Goal: Complete application form

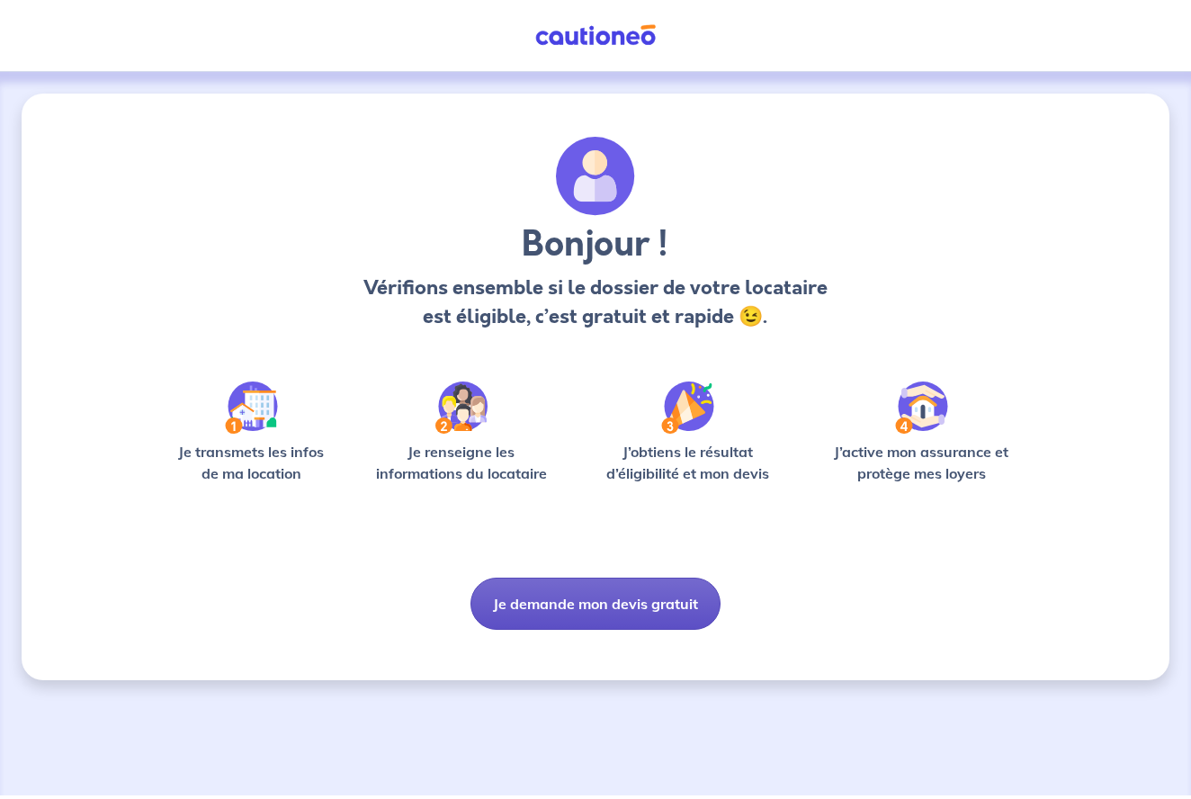
click at [567, 611] on button "Je demande mon devis gratuit" at bounding box center [595, 603] width 250 height 52
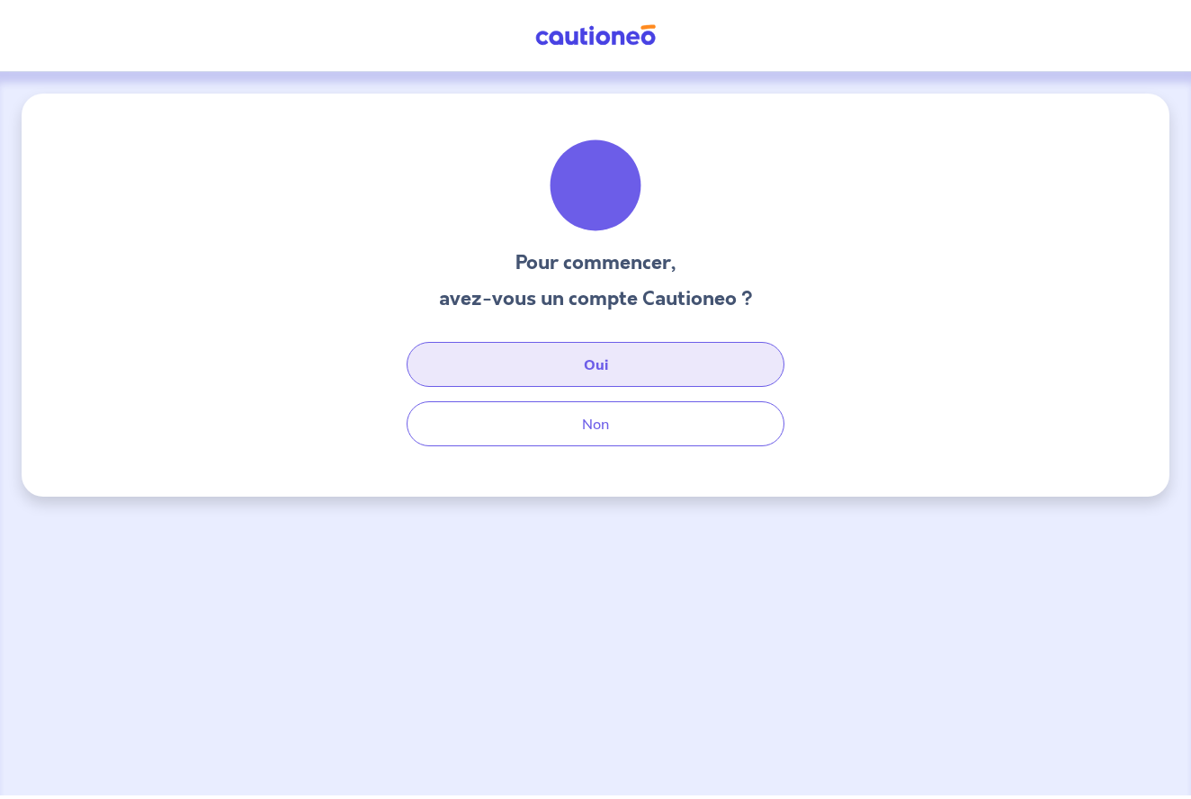
click at [567, 359] on button "Oui" at bounding box center [595, 364] width 378 height 45
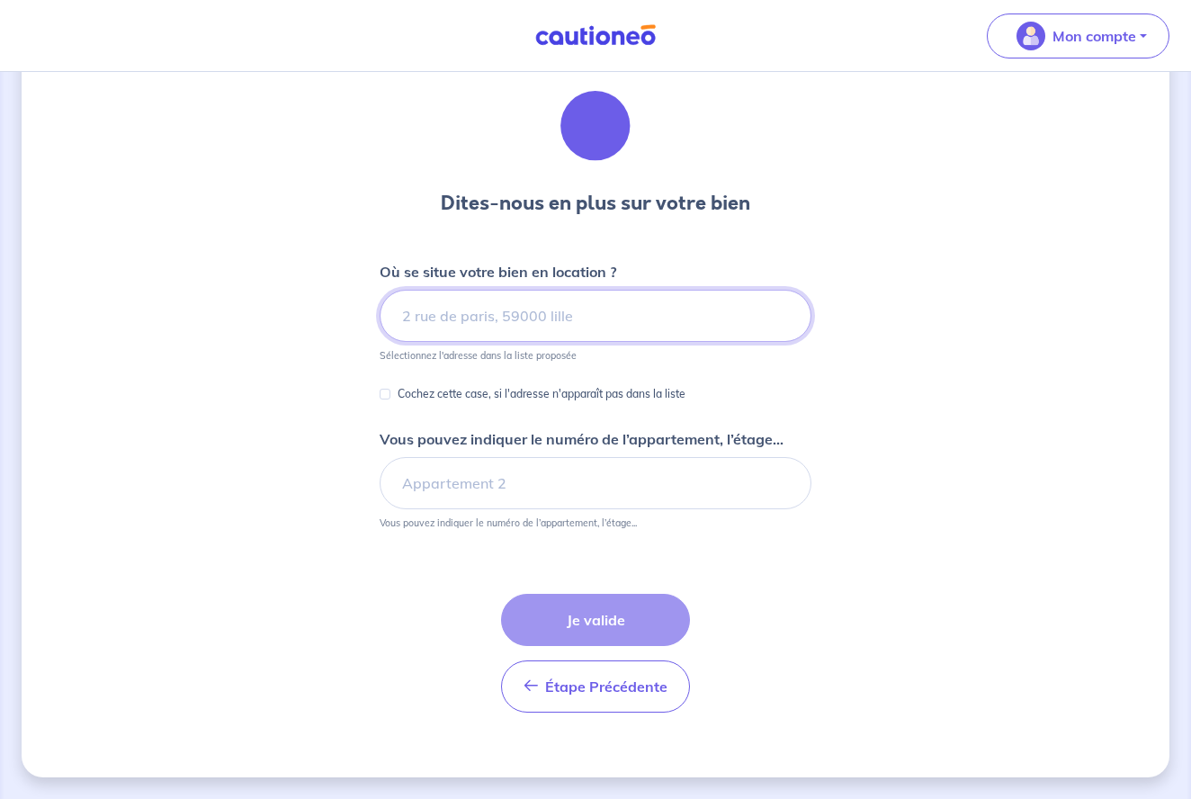
scroll to position [59, 0]
click at [529, 311] on input at bounding box center [595, 316] width 432 height 52
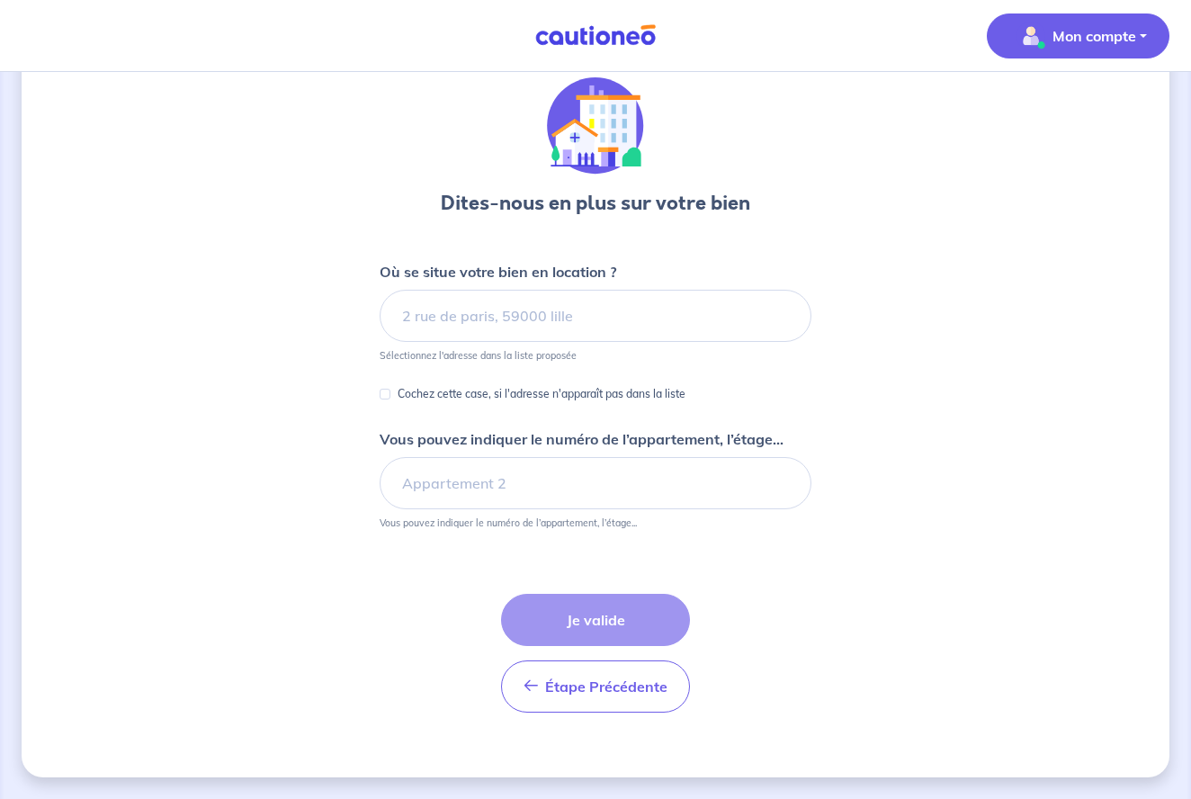
click at [1072, 38] on p "Mon compte" at bounding box center [1094, 36] width 84 height 22
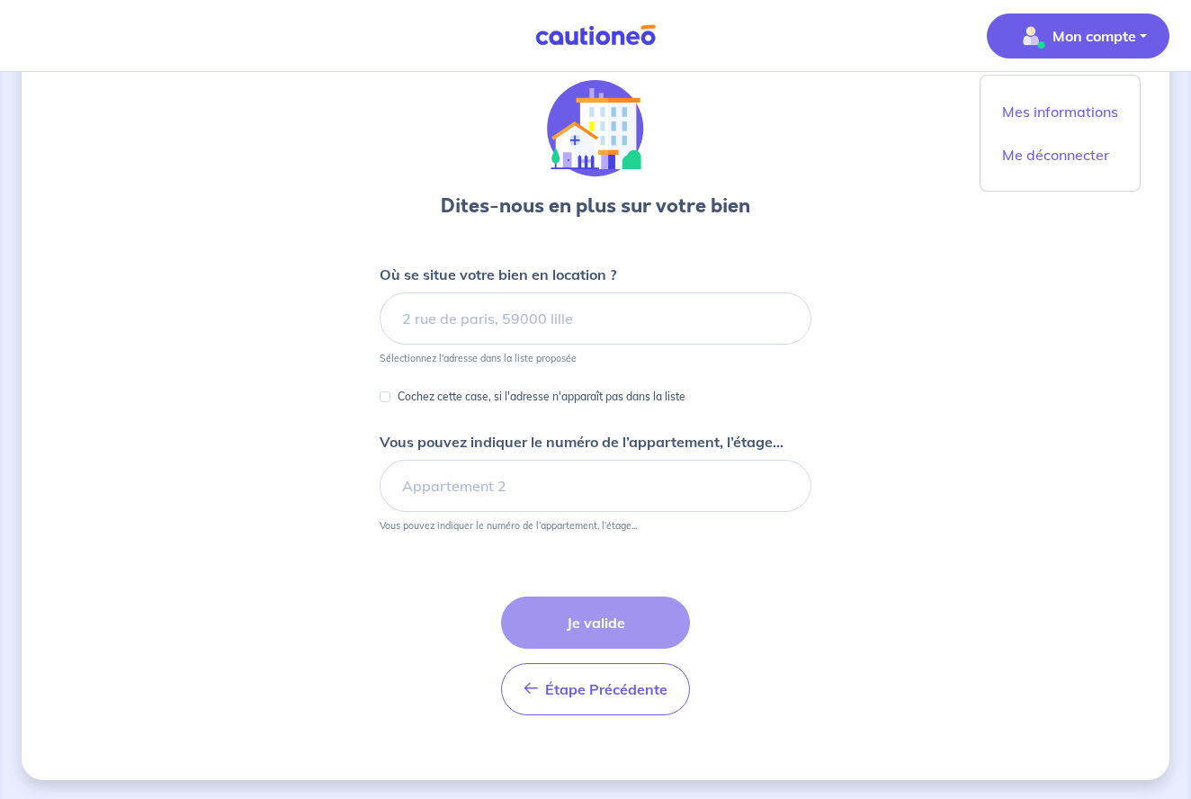
scroll to position [60, 1]
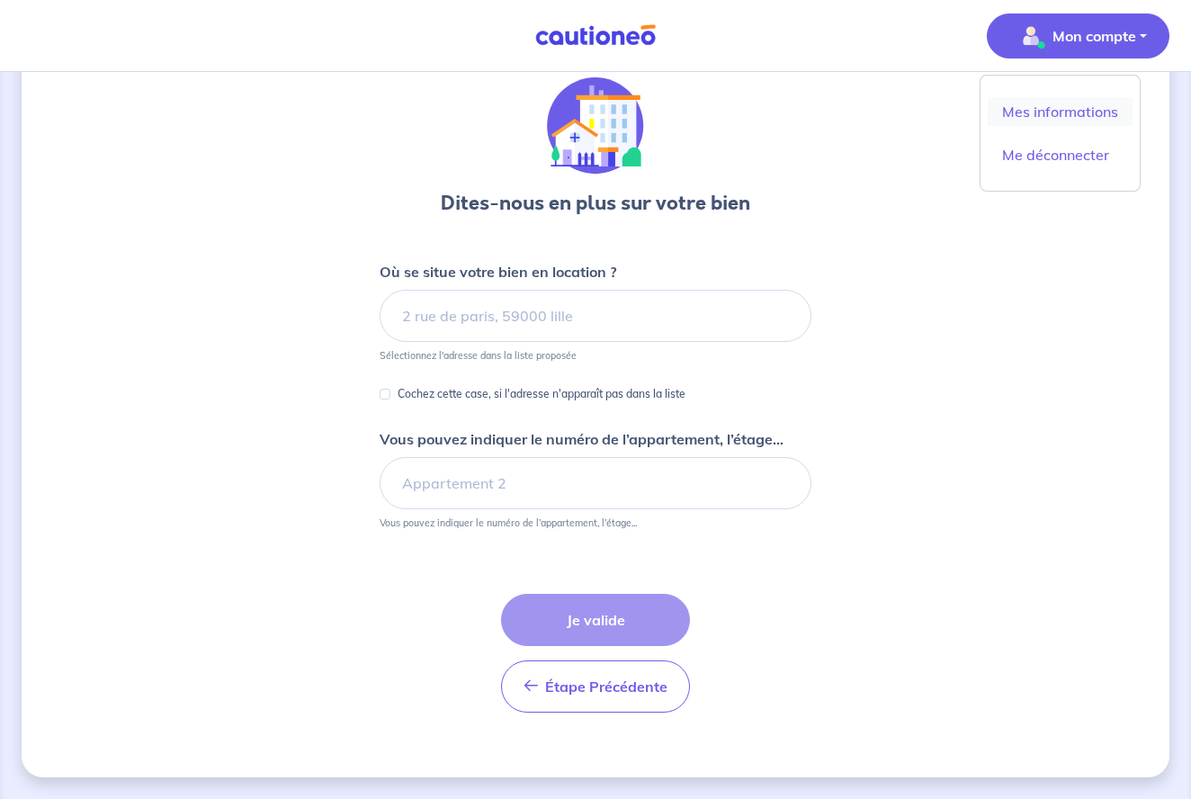
click at [1041, 111] on link "Mes informations" at bounding box center [1059, 111] width 145 height 29
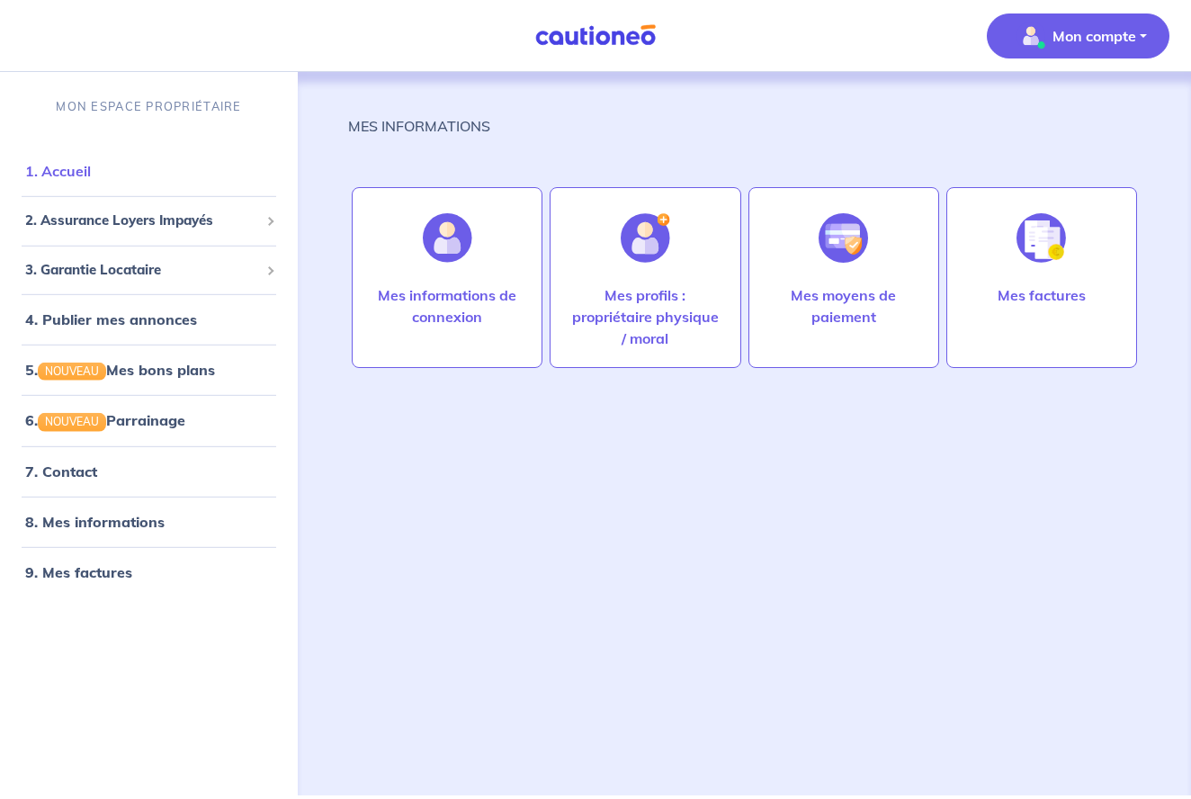
click at [71, 162] on link "1. Accueil" at bounding box center [58, 171] width 66 height 18
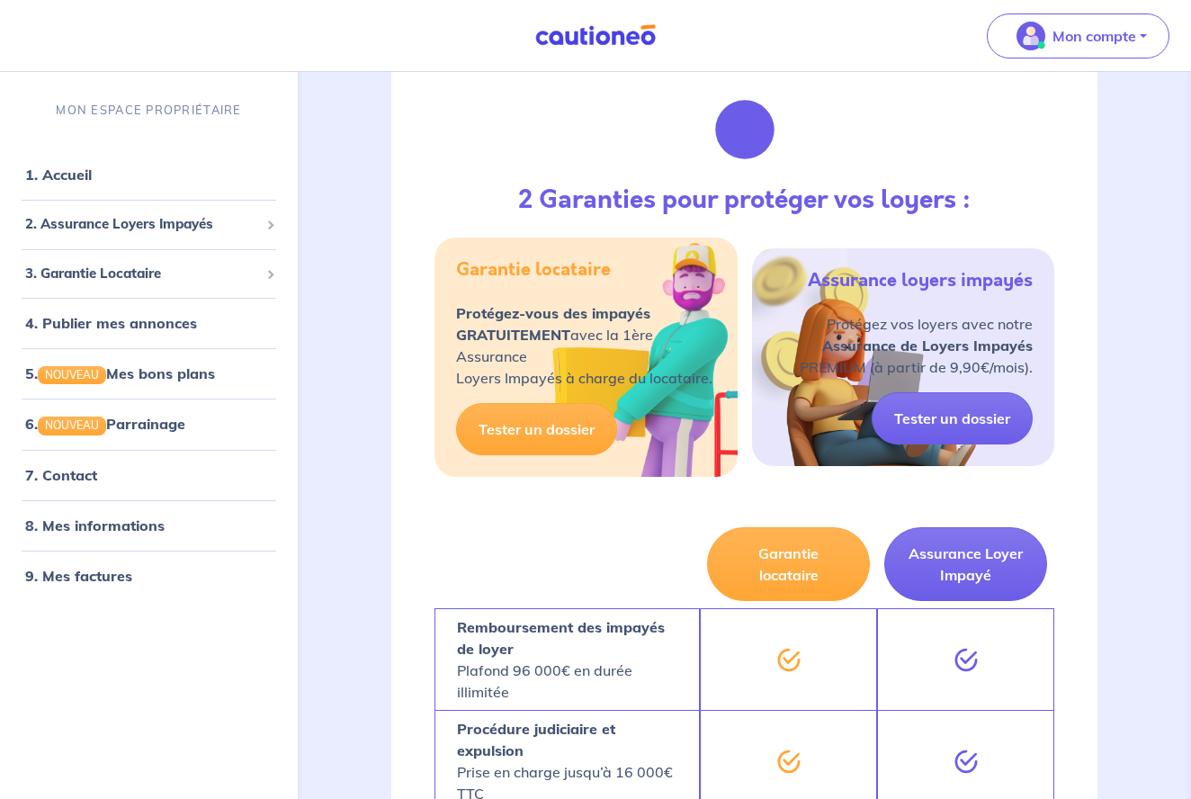
scroll to position [246, 0]
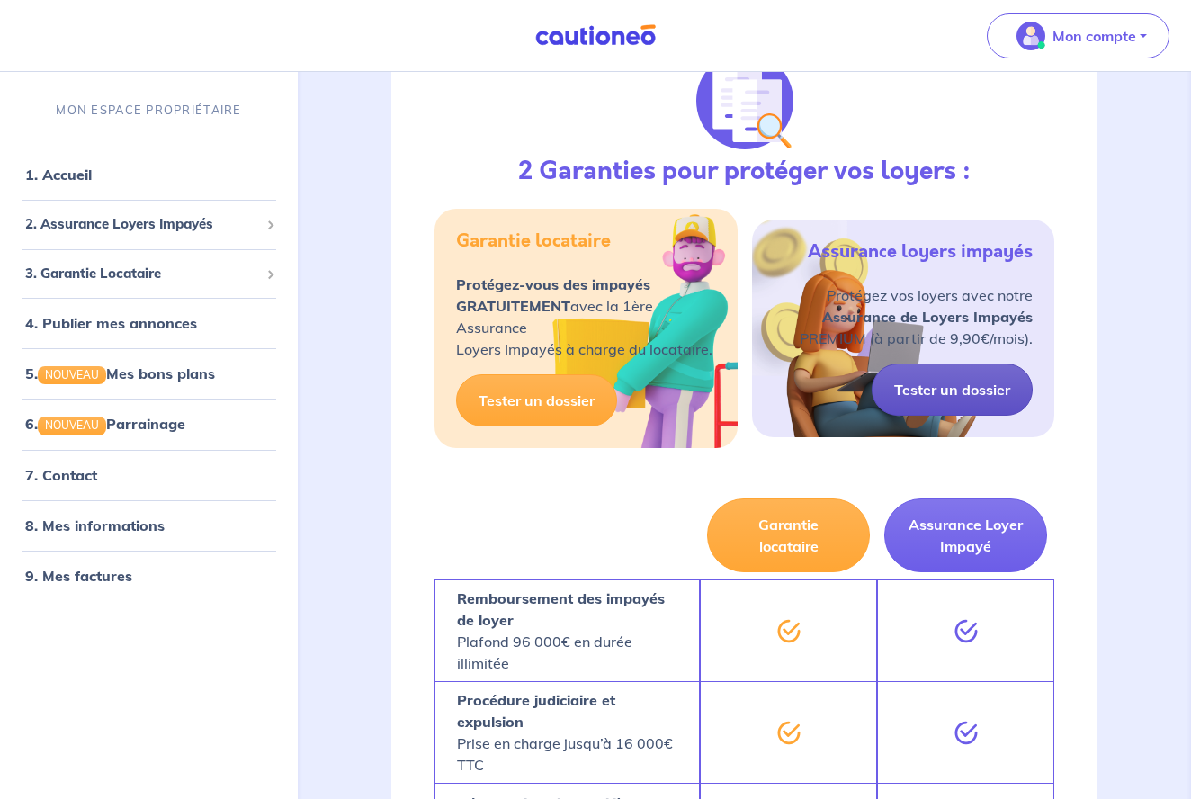
click at [924, 396] on link "Tester un dossier" at bounding box center [951, 389] width 161 height 52
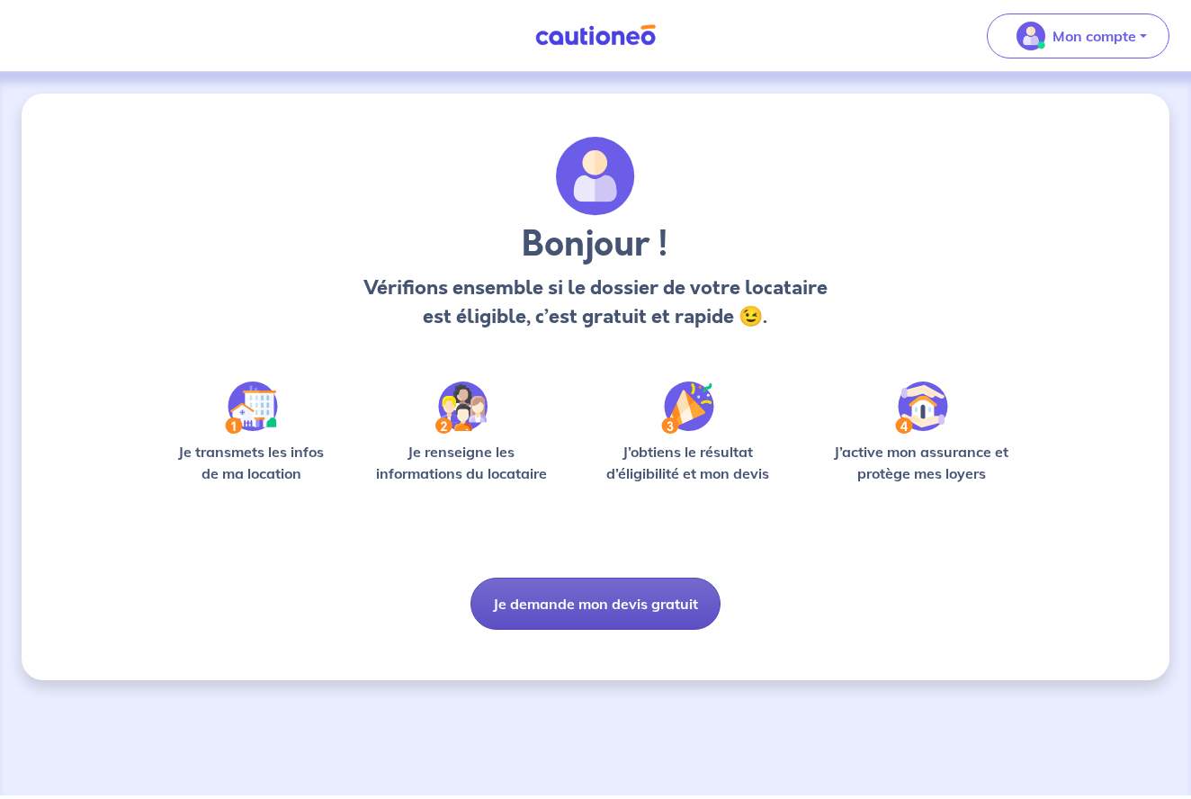
click at [634, 593] on button "Je demande mon devis gratuit" at bounding box center [595, 603] width 250 height 52
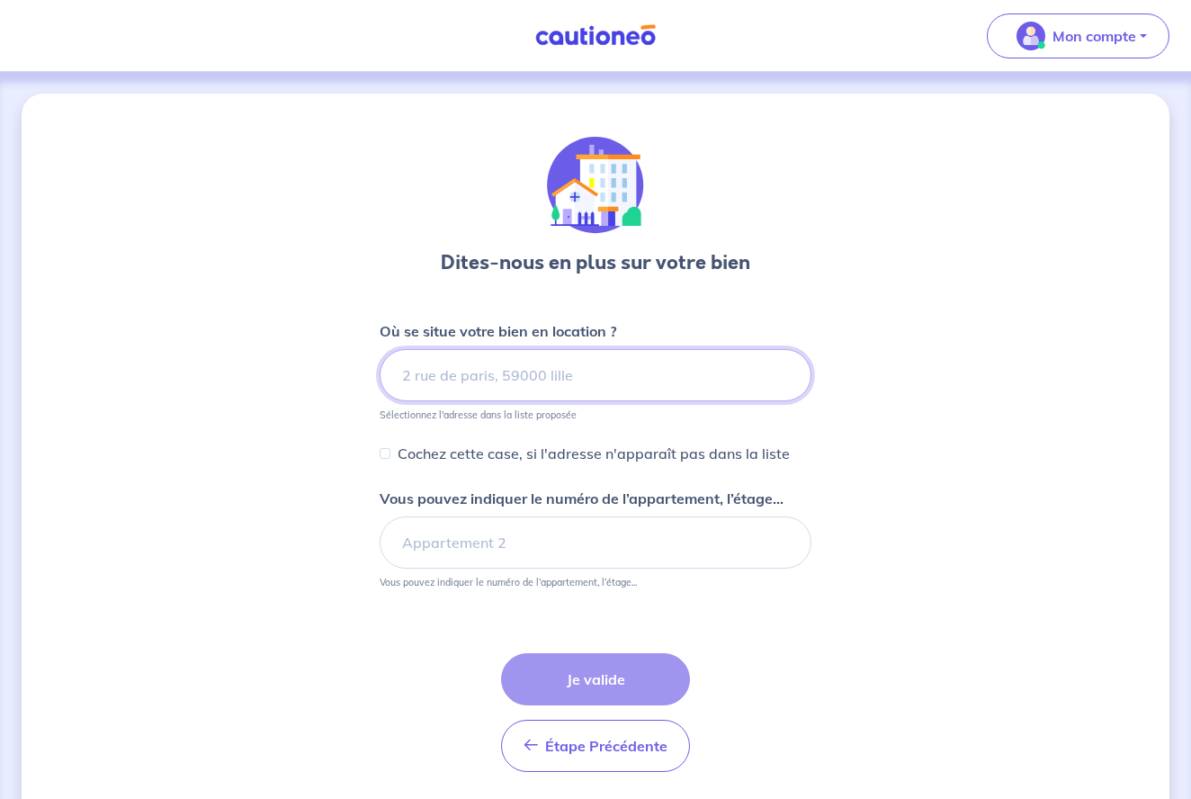
click at [536, 385] on input at bounding box center [595, 375] width 432 height 52
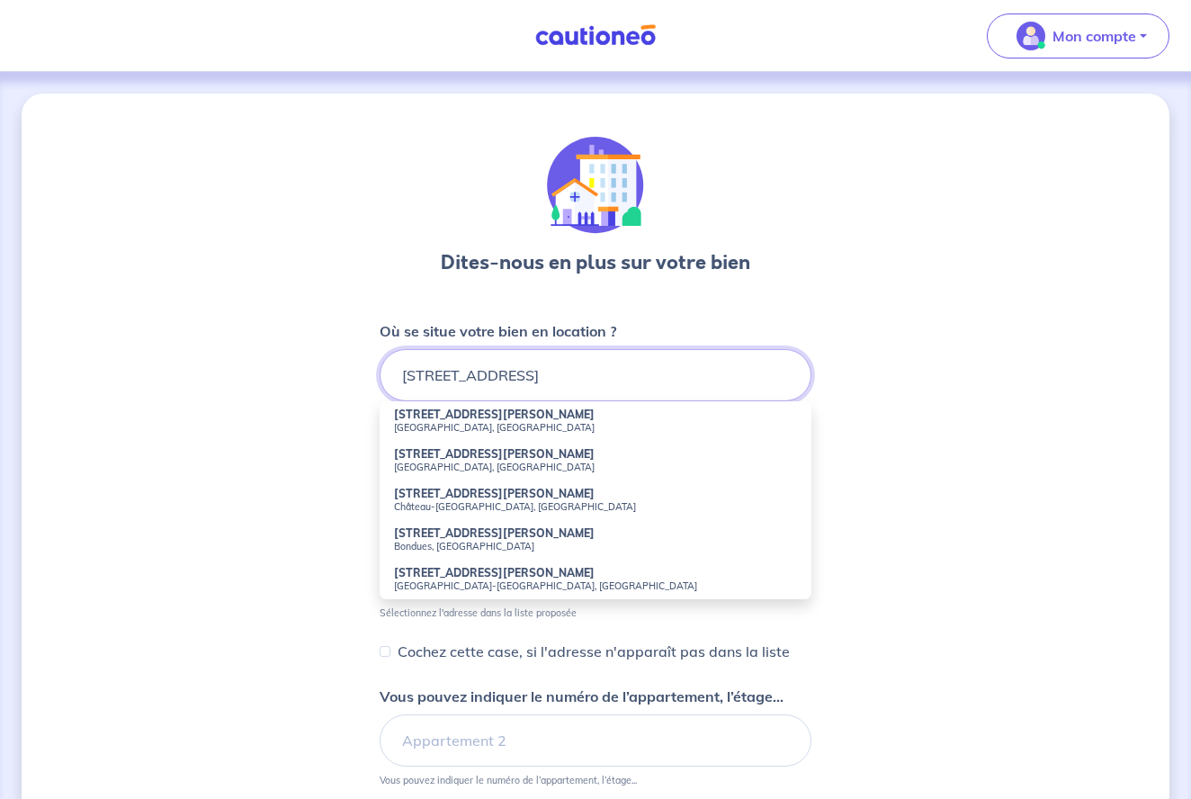
scroll to position [0, 1]
click at [516, 421] on small "[GEOGRAPHIC_DATA], [GEOGRAPHIC_DATA]" at bounding box center [595, 427] width 403 height 13
type input "[STREET_ADDRESS][PERSON_NAME]"
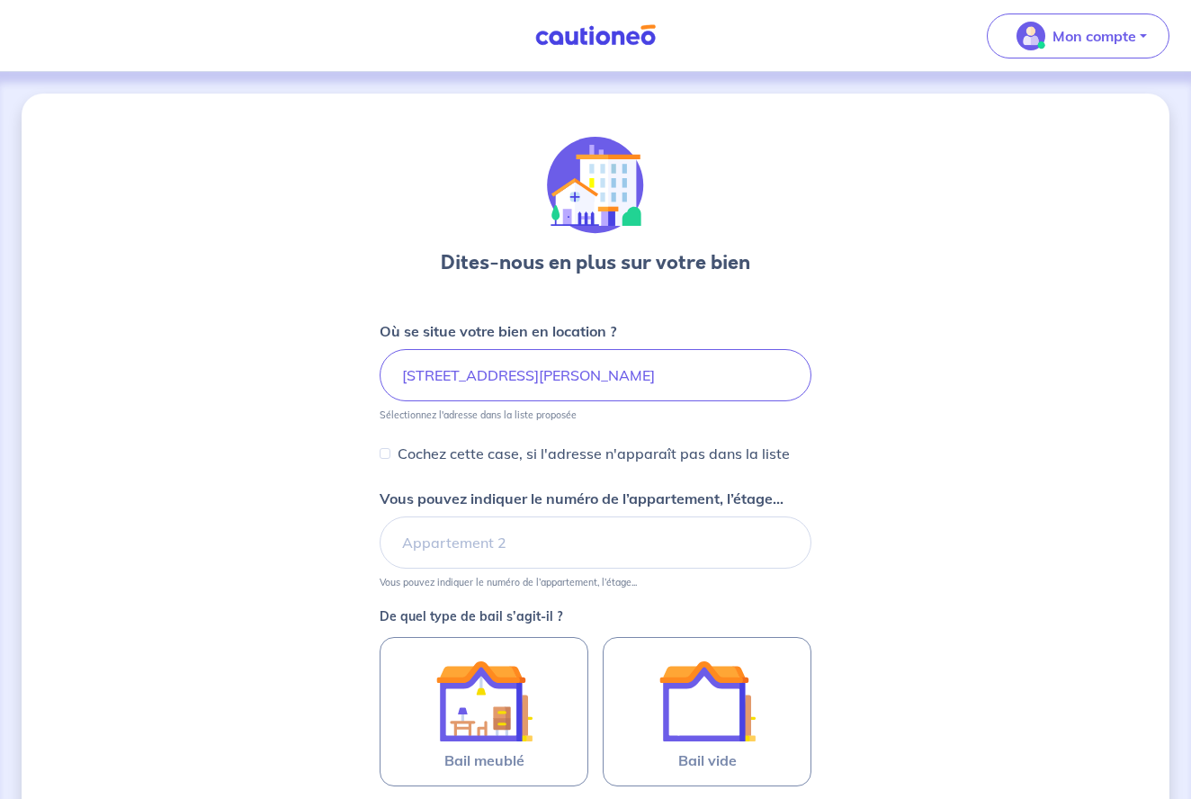
scroll to position [0, 0]
click at [473, 529] on input "Vous pouvez indiquer le numéro de l’appartement, l’étage..." at bounding box center [595, 542] width 432 height 52
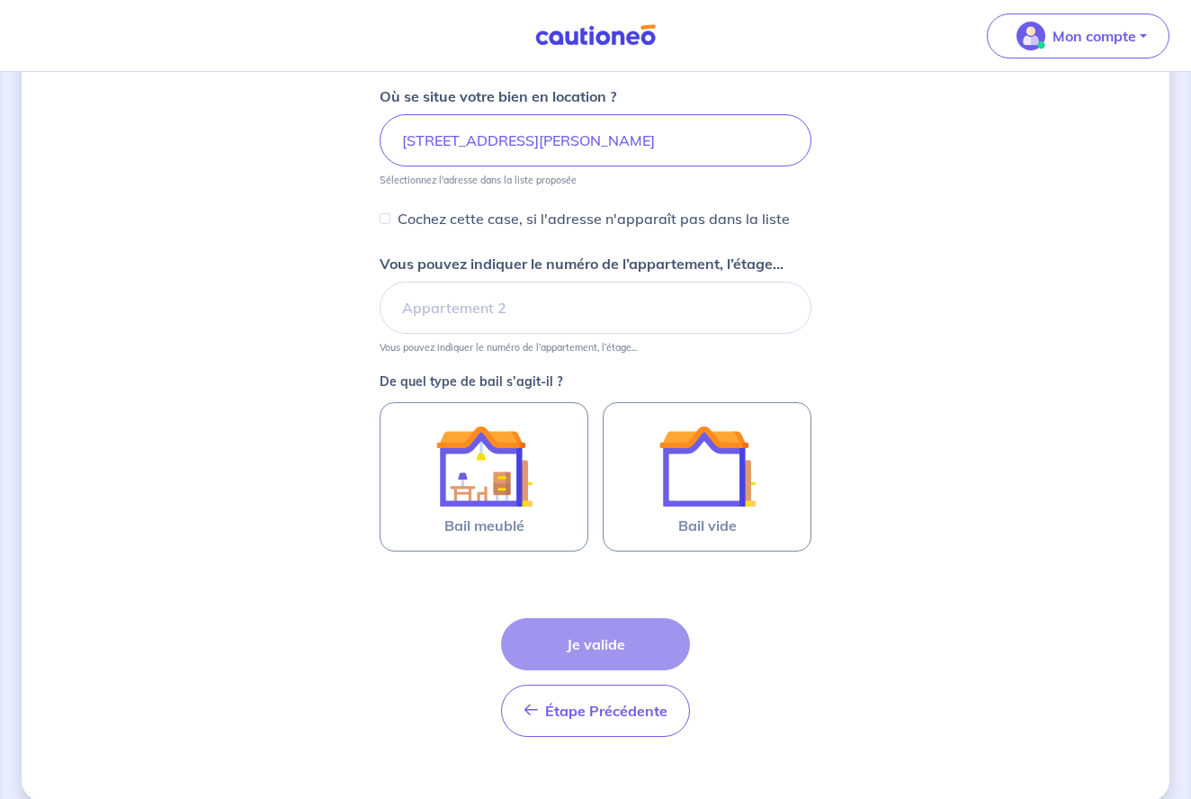
scroll to position [259, 0]
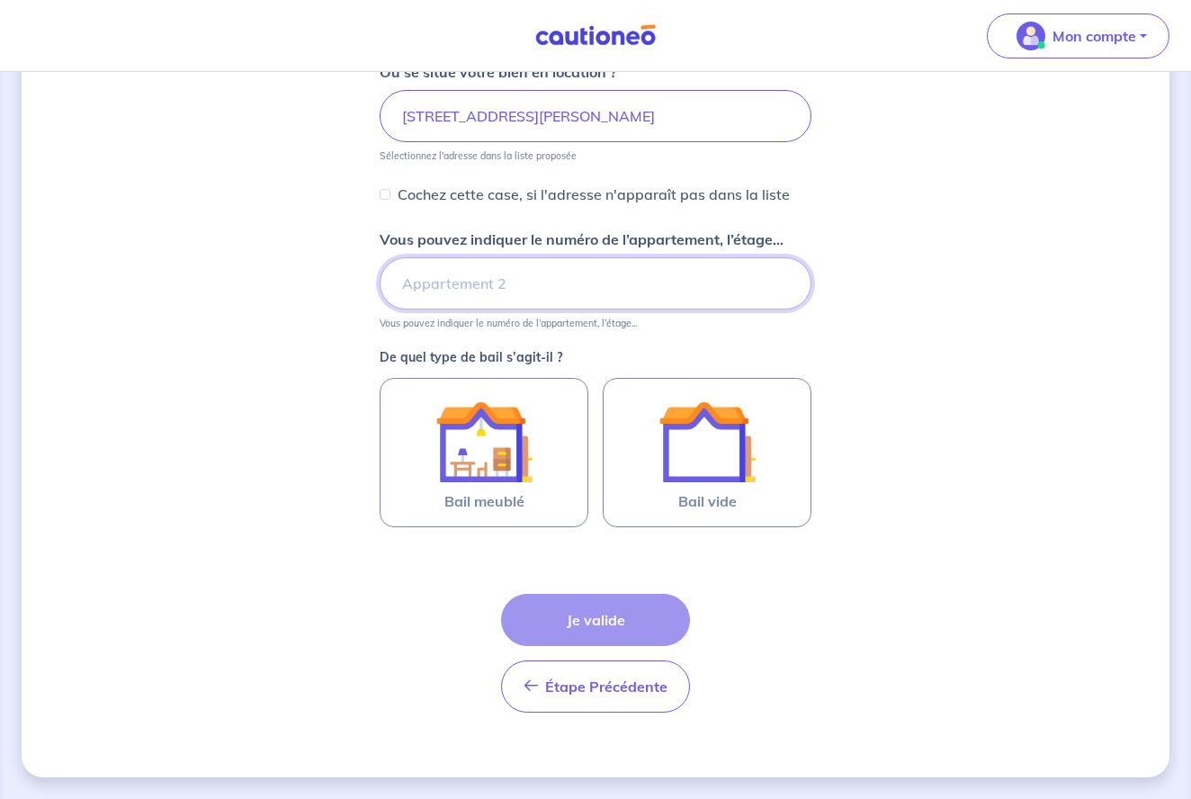
click at [508, 276] on input "Vous pouvez indiquer le numéro de l’appartement, l’étage..." at bounding box center [595, 283] width 432 height 52
click at [531, 281] on input "Bastides du puget appartement 25" at bounding box center [595, 283] width 432 height 52
click at [530, 280] on input "Bastides du puget appartement 25" at bounding box center [595, 283] width 432 height 52
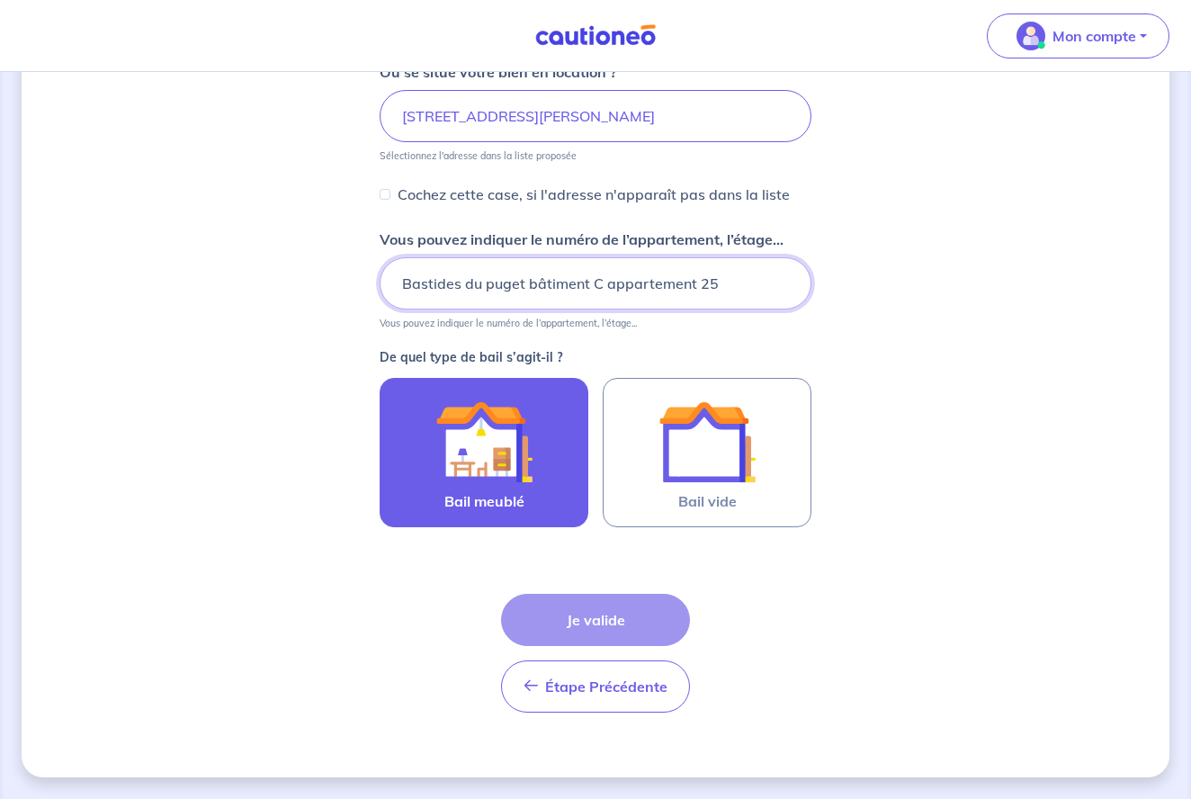
type input "Bastides du puget bâtiment C appartement 25"
click at [468, 422] on img at bounding box center [483, 441] width 97 height 97
click at [0, 0] on input "Bail meublé" at bounding box center [0, 0] width 0 height 0
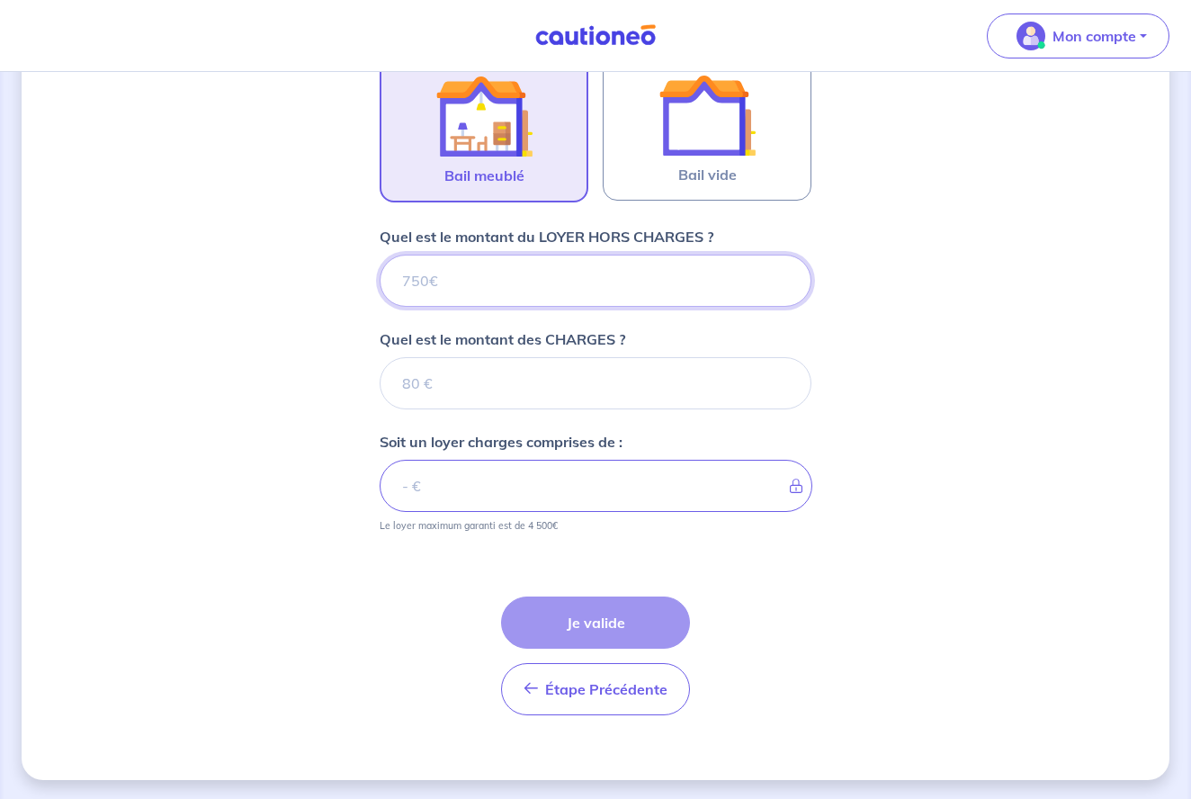
scroll to position [590, 1]
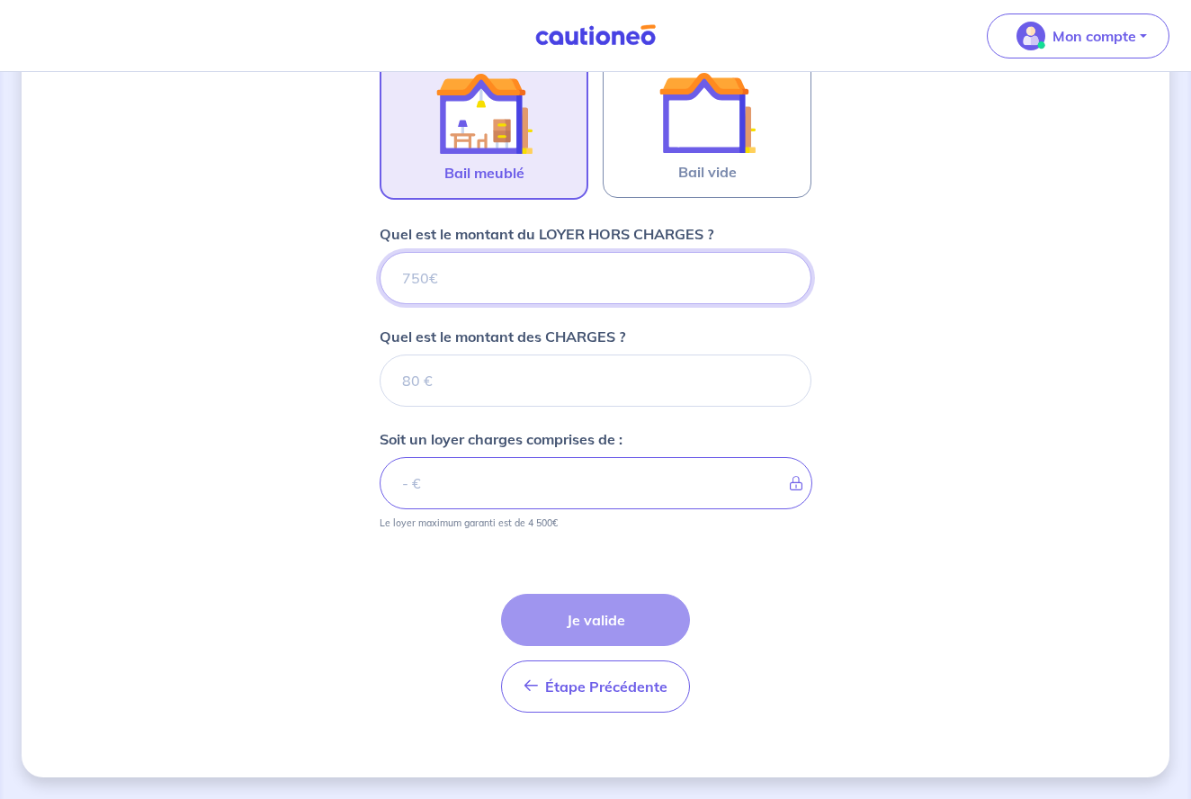
click at [459, 277] on input "Quel est le montant du LOYER HORS CHARGES ?" at bounding box center [595, 278] width 432 height 52
click at [456, 280] on input "Quel est le montant du LOYER HORS CHARGES ?" at bounding box center [595, 278] width 432 height 52
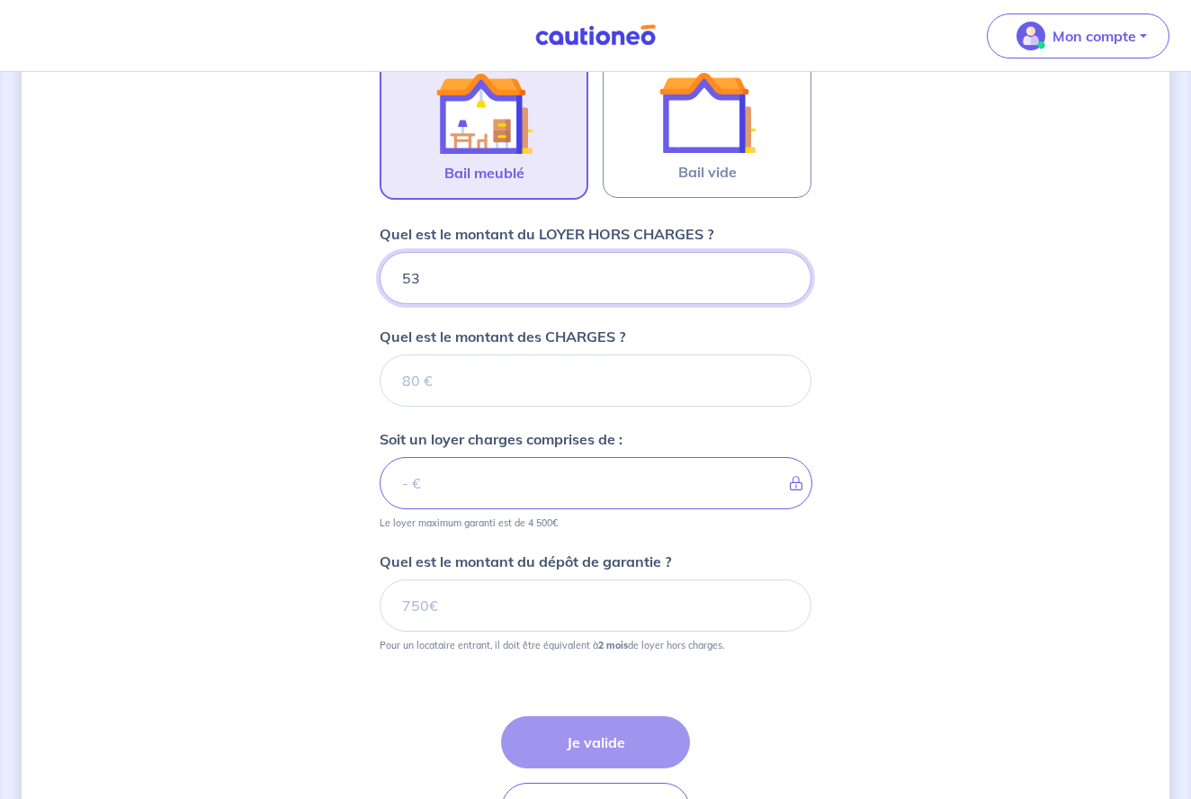
type input "530"
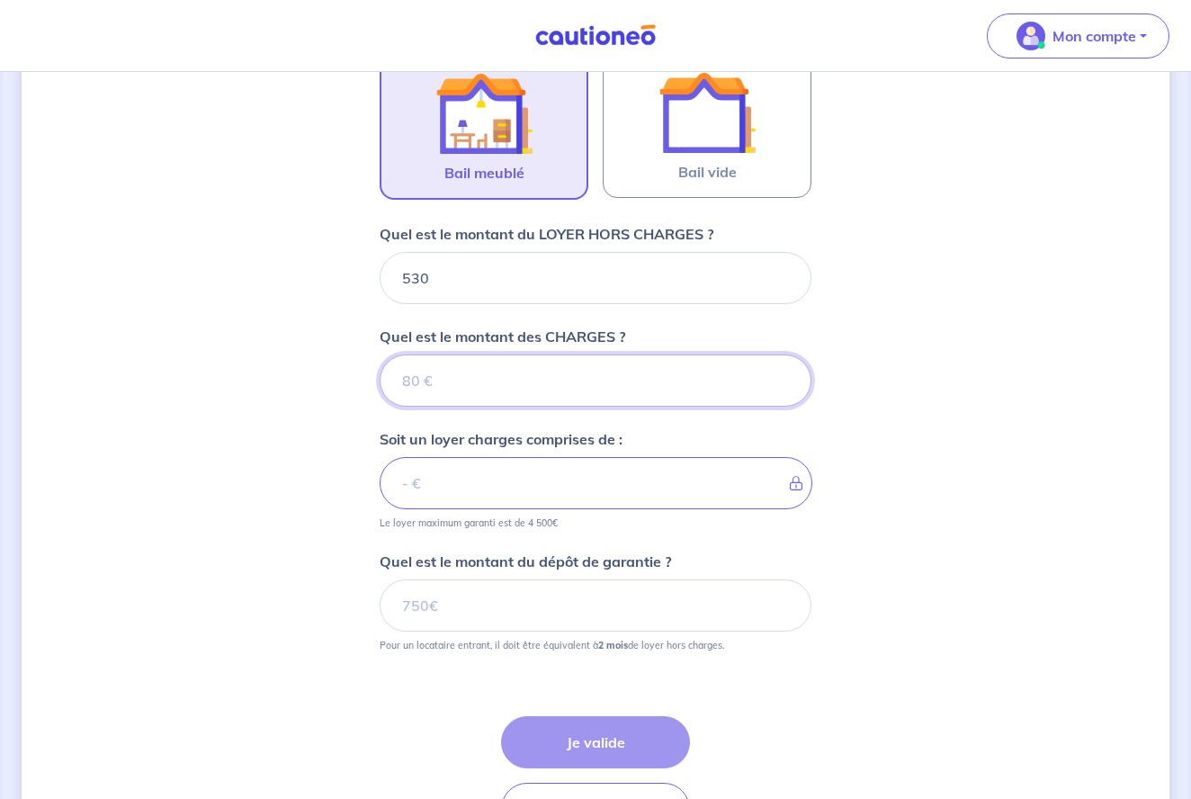
scroll to position [589, 2]
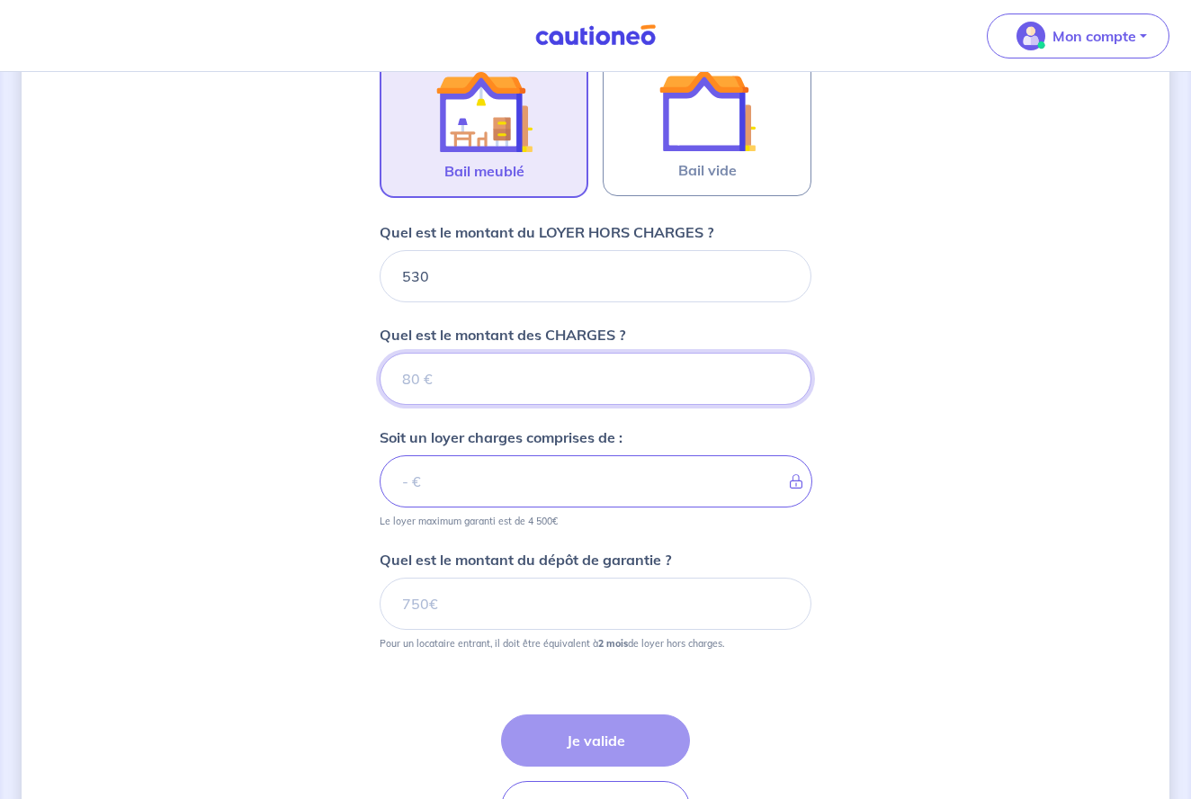
click at [460, 379] on input "Quel est le montant des CHARGES ?" at bounding box center [595, 378] width 432 height 52
type input "30"
type input "560"
type input "30"
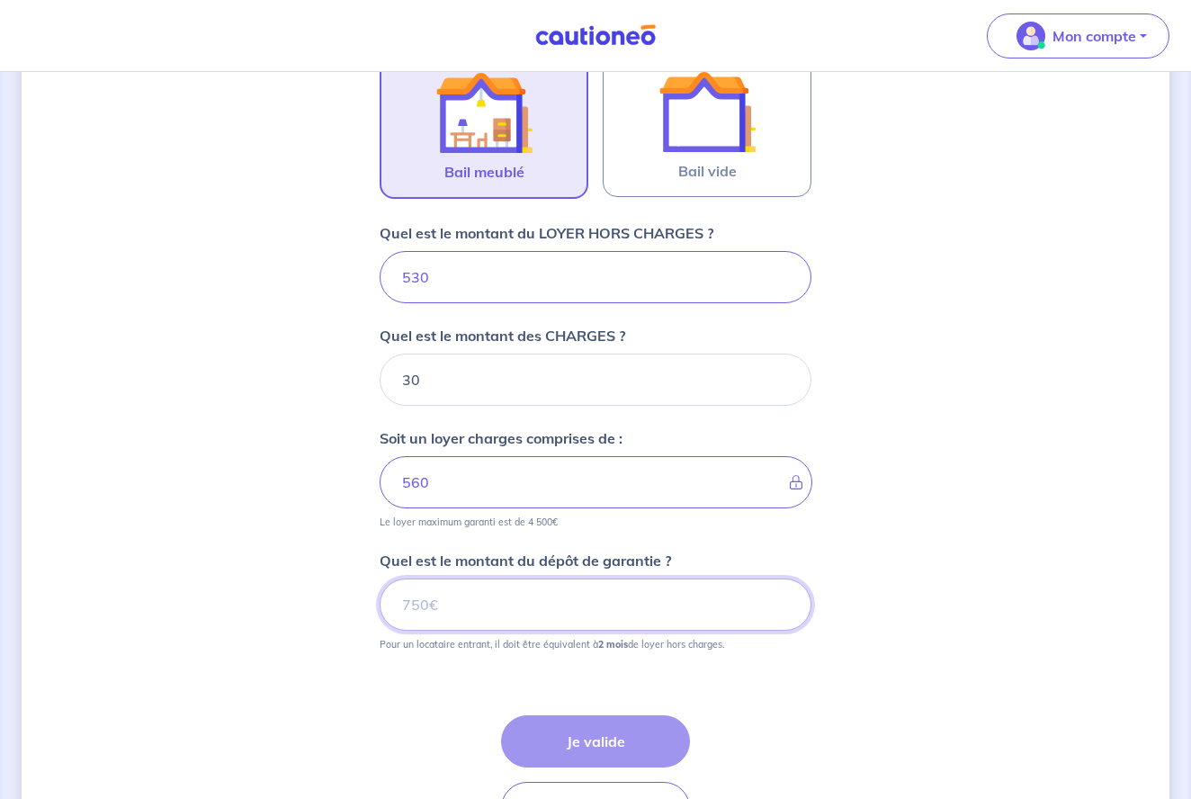
click at [445, 593] on input "Quel est le montant du dépôt de garantie ?" at bounding box center [595, 604] width 432 height 52
type input "1060"
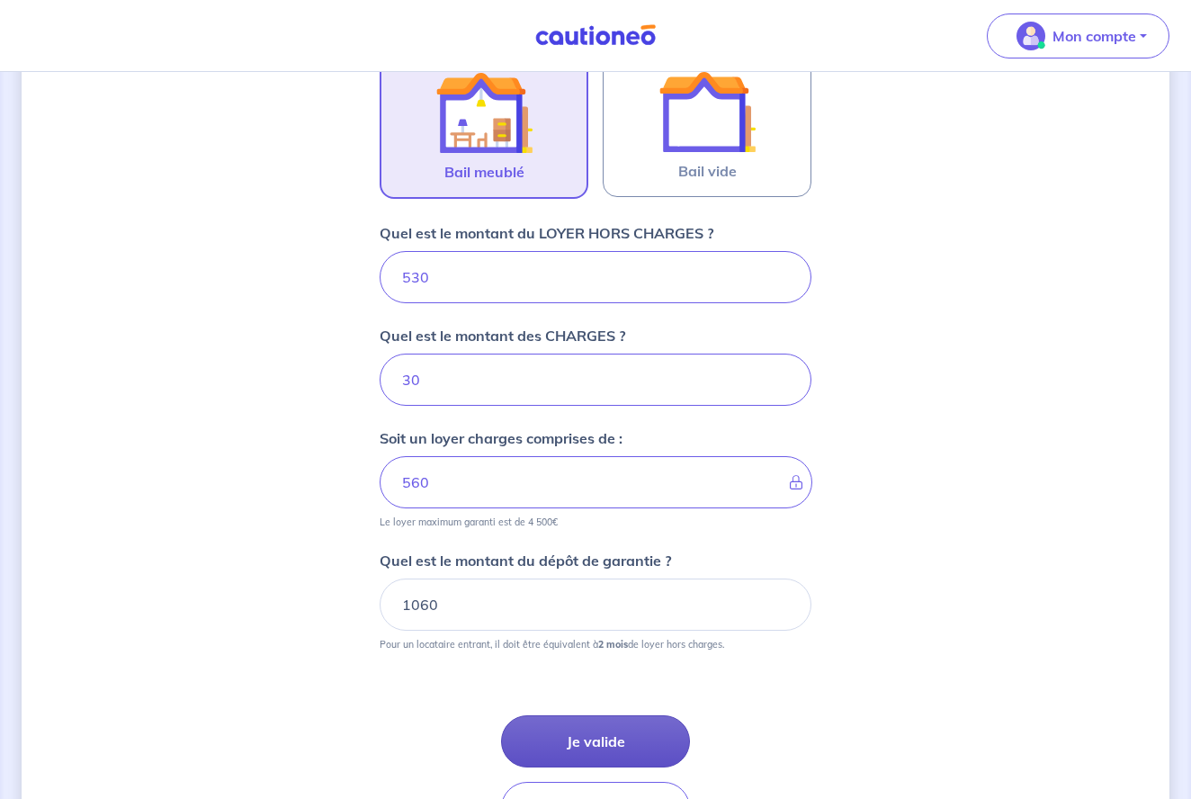
click at [546, 732] on button "Je valide" at bounding box center [595, 741] width 189 height 52
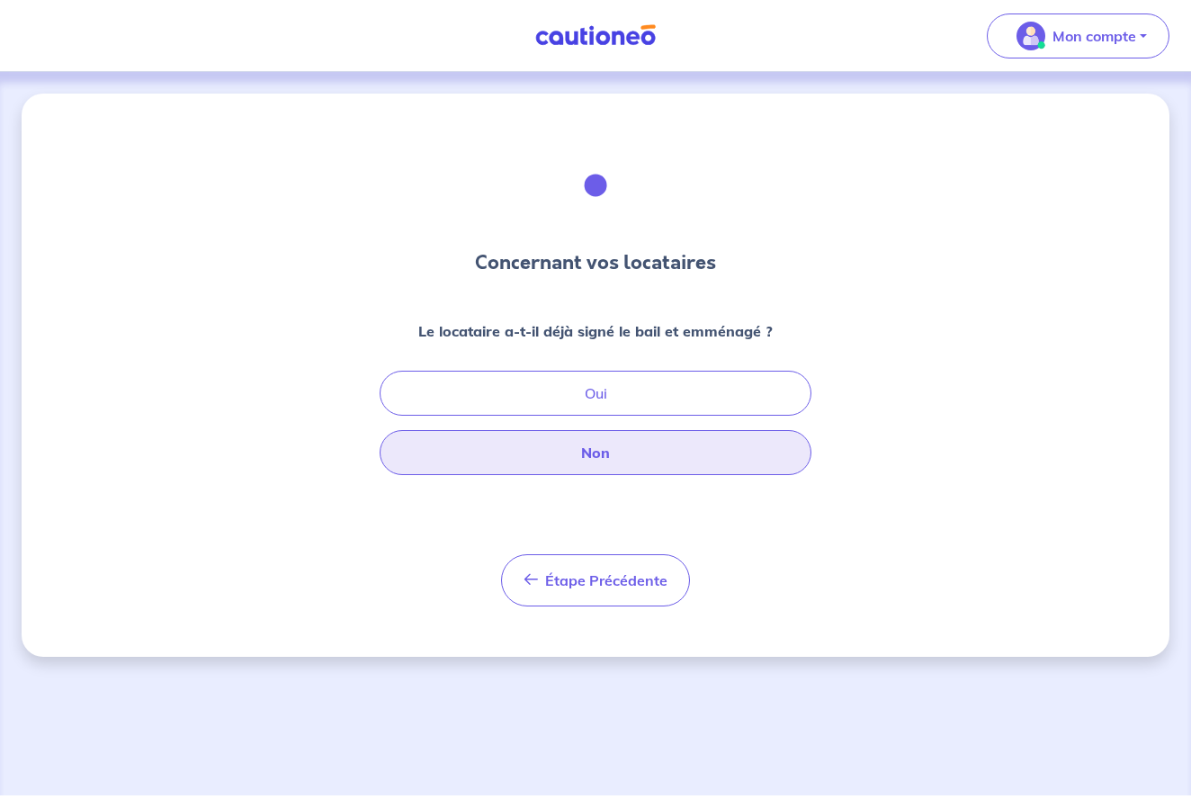
click at [602, 442] on button "Non" at bounding box center [595, 452] width 432 height 45
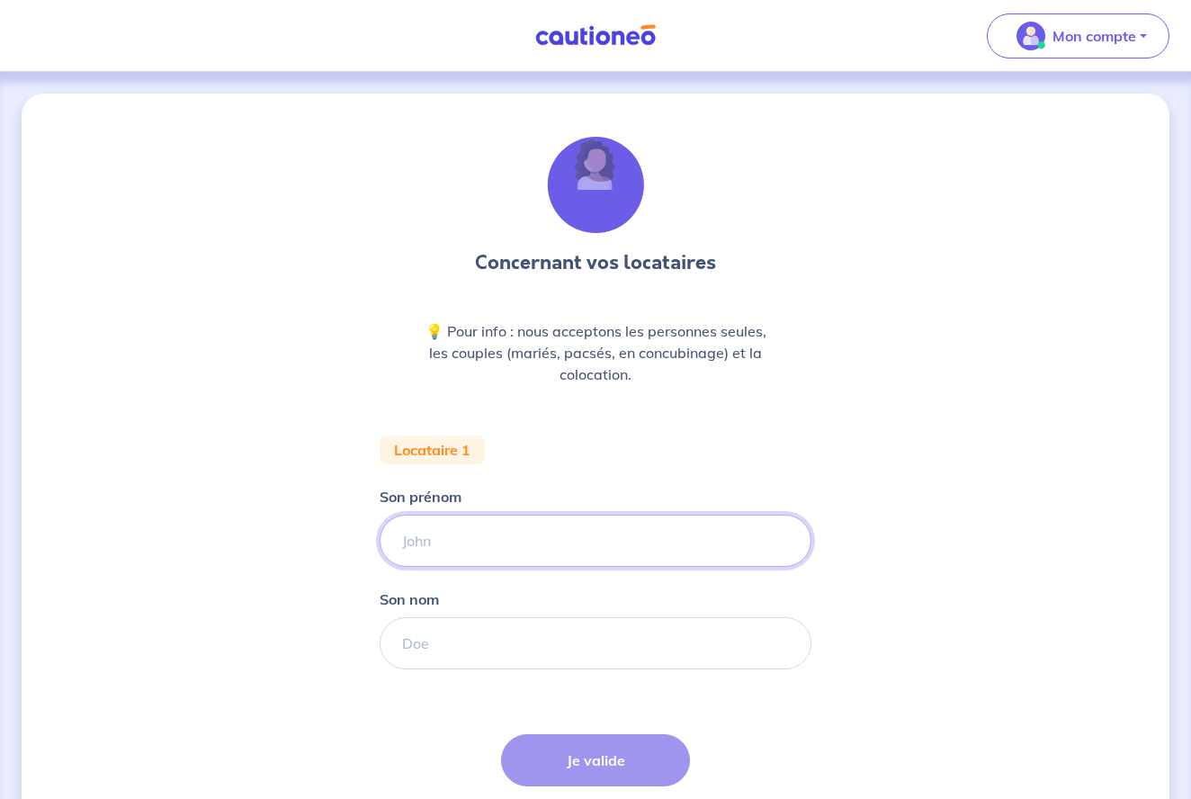
click at [528, 540] on input "Son prénom" at bounding box center [595, 540] width 432 height 52
click at [468, 549] on input "Son prénom" at bounding box center [595, 540] width 432 height 52
type input "[PERSON_NAME]"
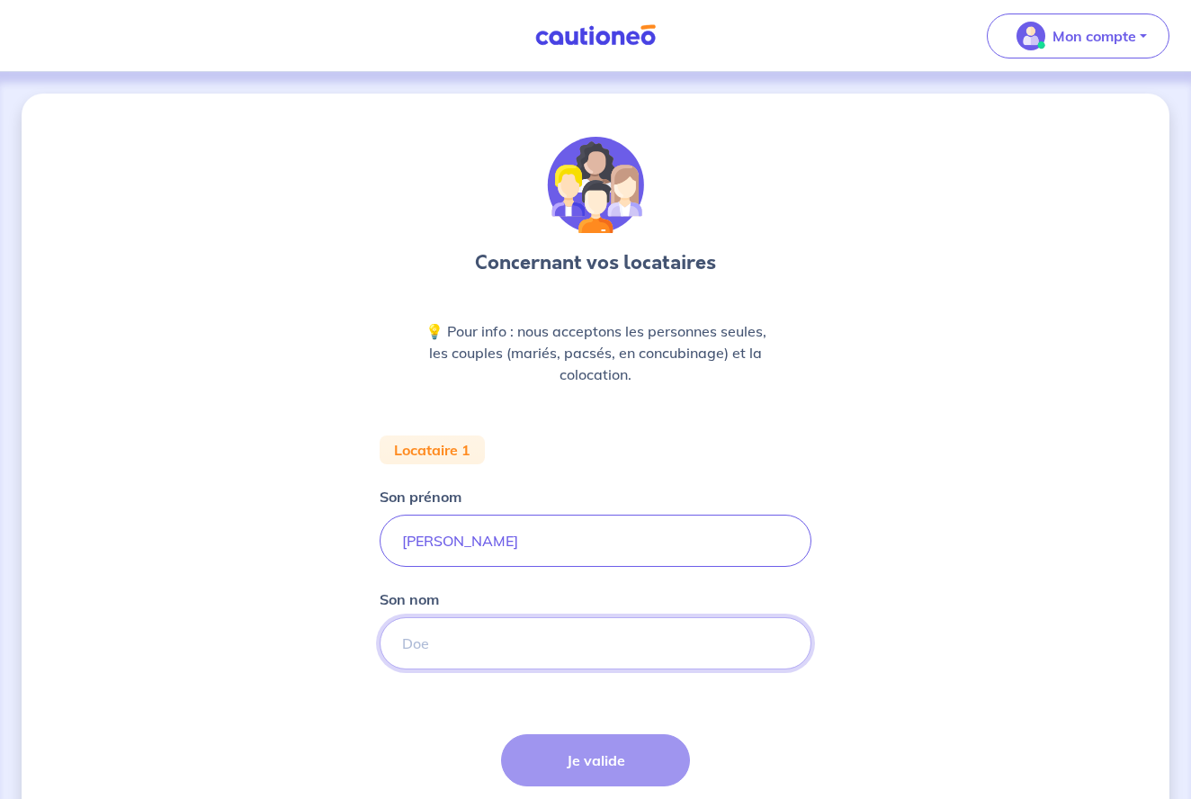
click at [467, 647] on input "Son nom" at bounding box center [595, 643] width 432 height 52
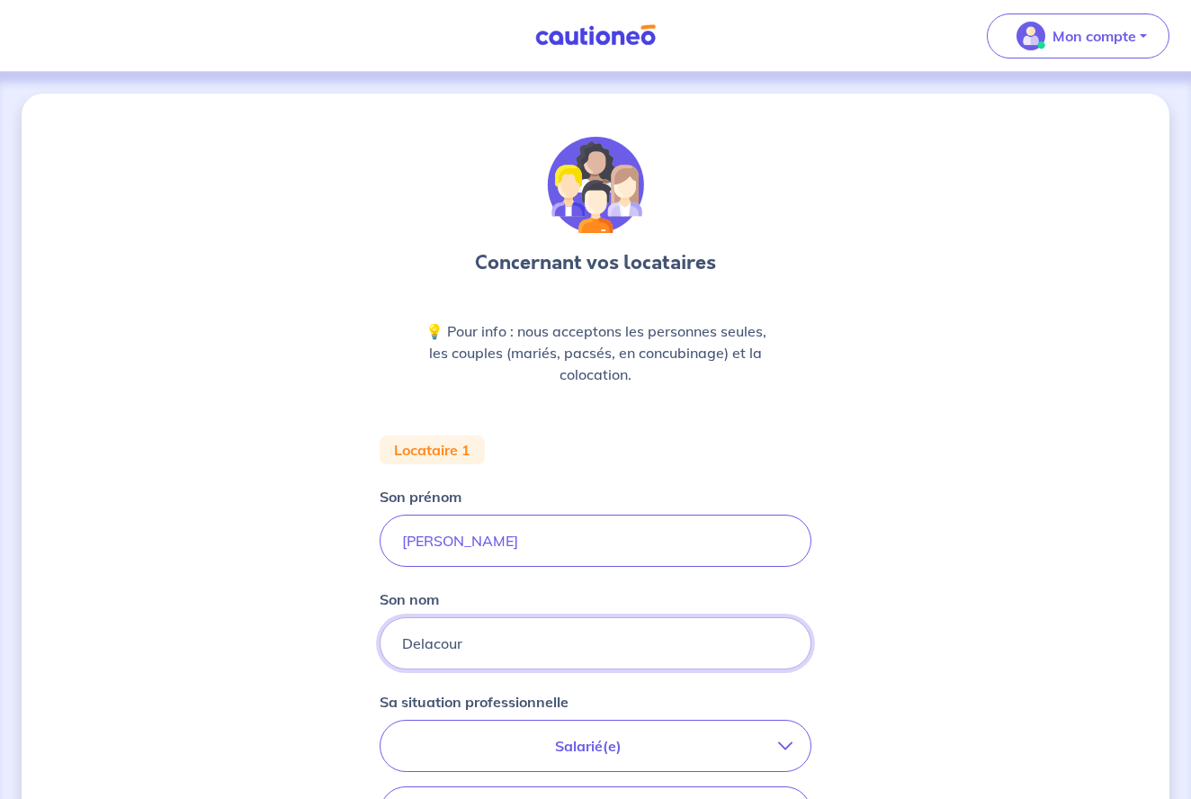
type input "Delacour"
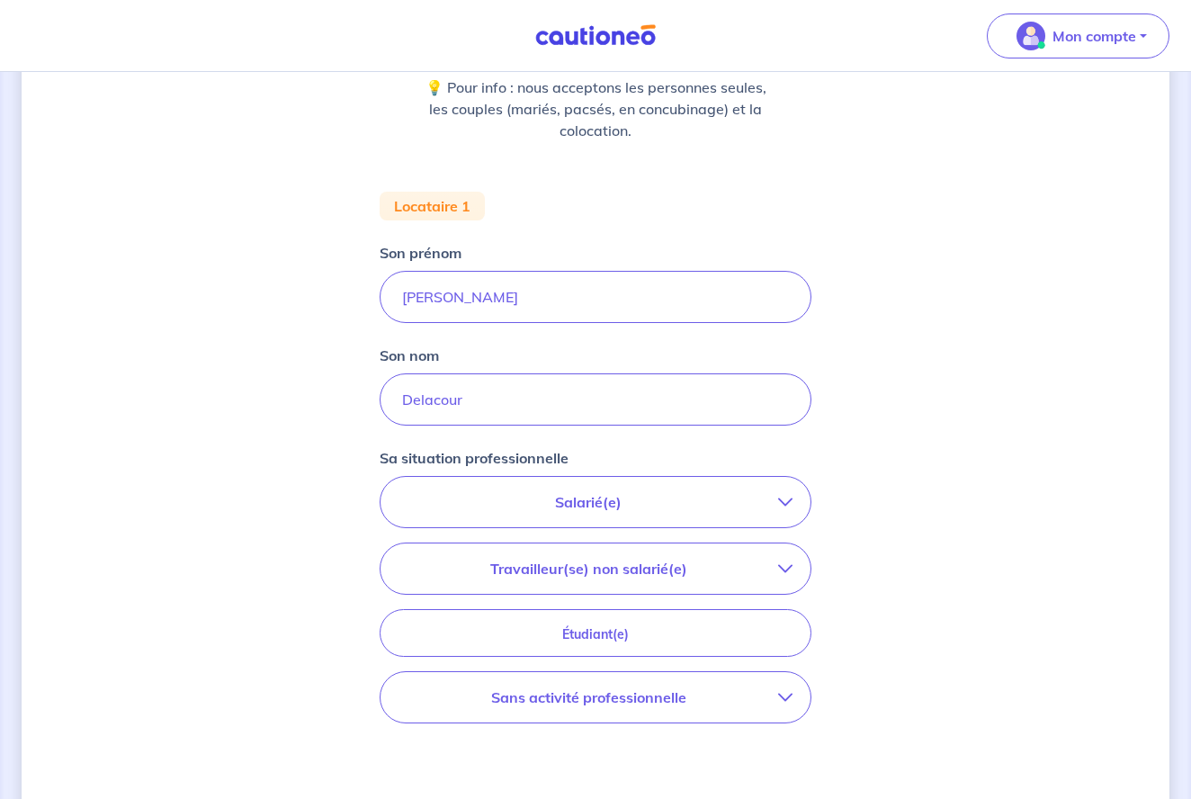
scroll to position [283, 0]
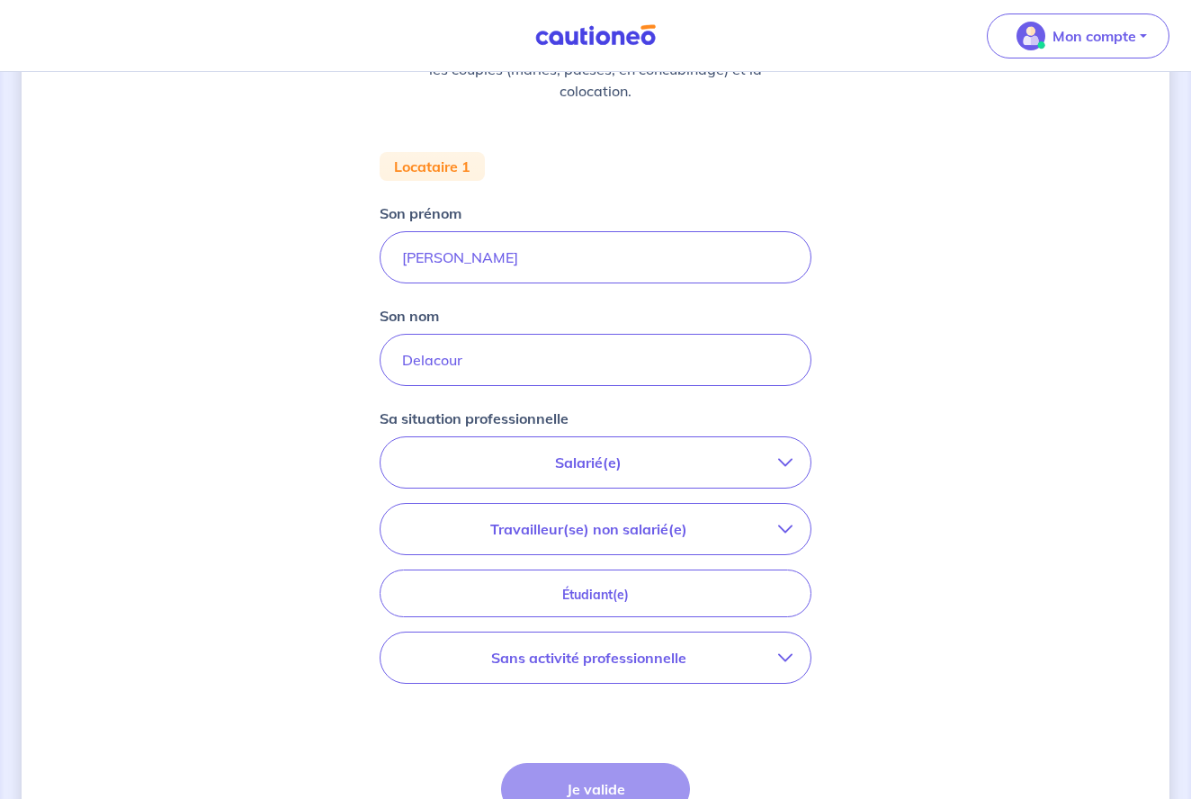
click at [602, 669] on button "Sans activité professionnelle" at bounding box center [595, 657] width 430 height 50
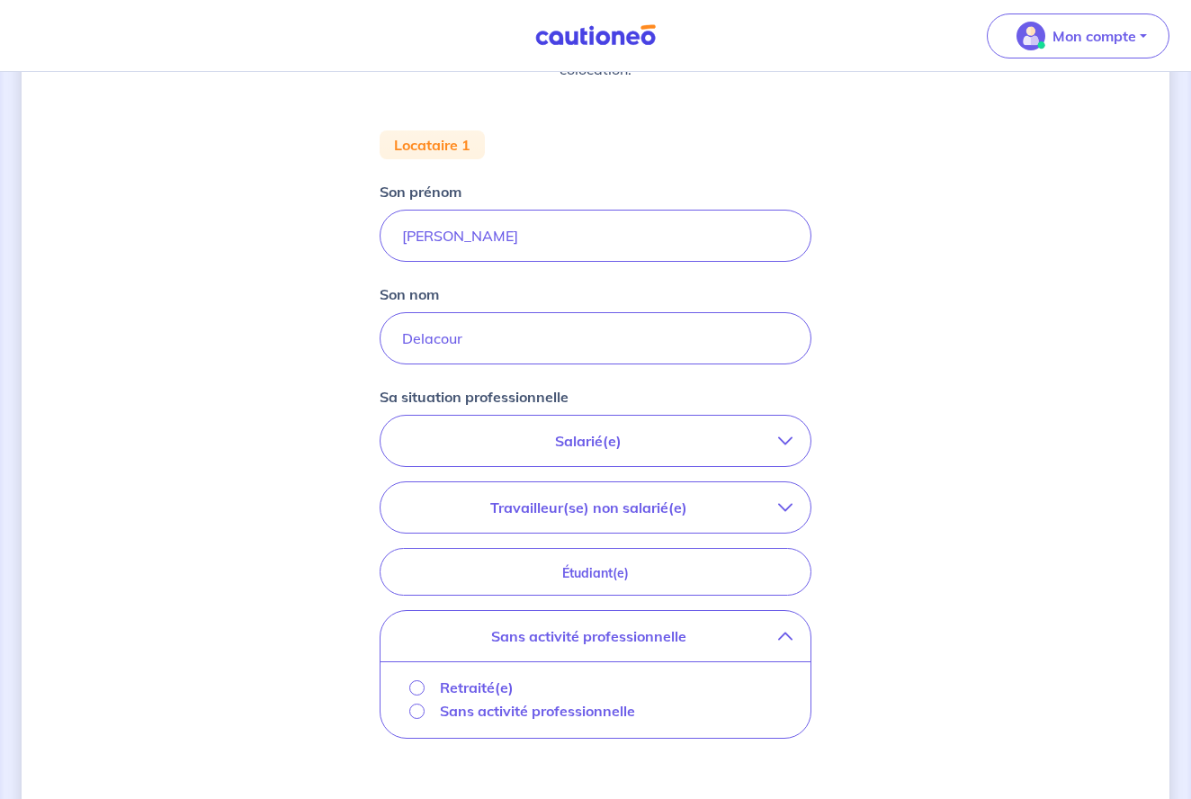
scroll to position [308, 0]
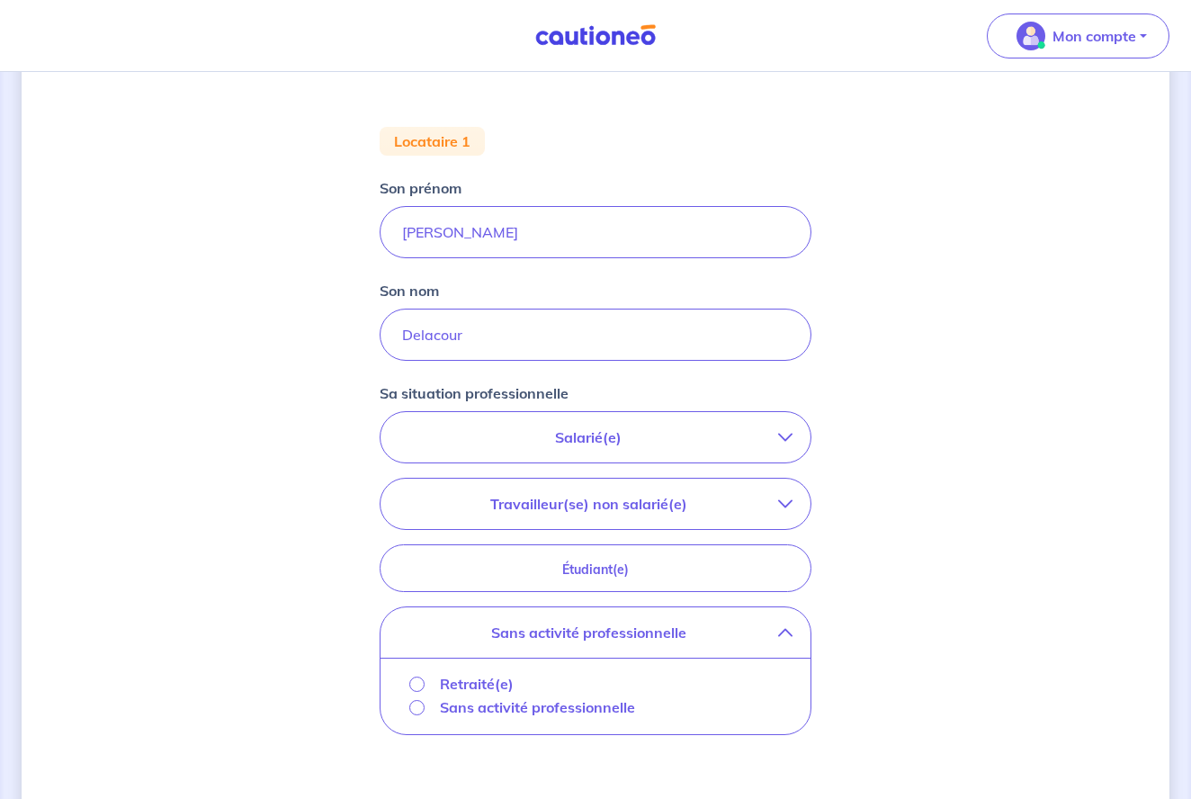
click at [507, 706] on p "Sans activité professionnelle" at bounding box center [537, 707] width 195 height 22
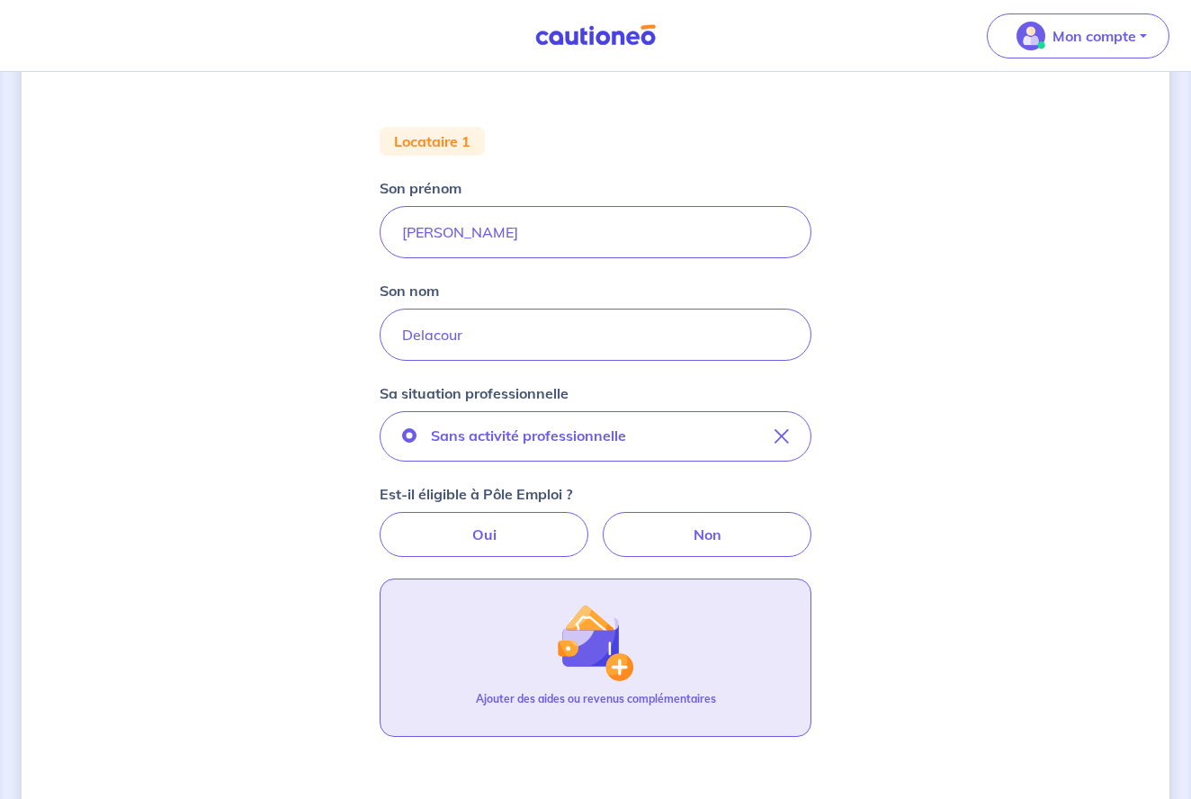
click at [548, 657] on button "Ajouter des aides ou revenus complémentaires" at bounding box center [595, 657] width 432 height 158
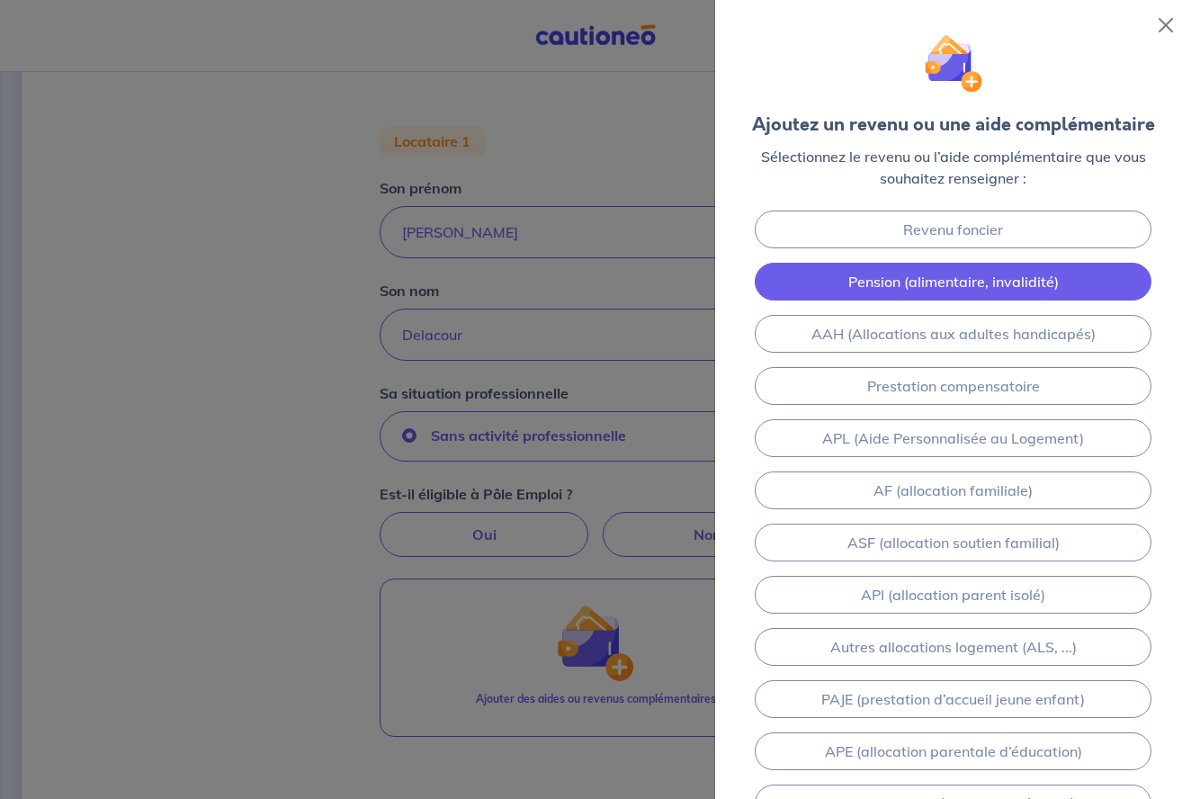
click at [928, 281] on link "Pension (alimentaire, invalidité)" at bounding box center [952, 282] width 396 height 38
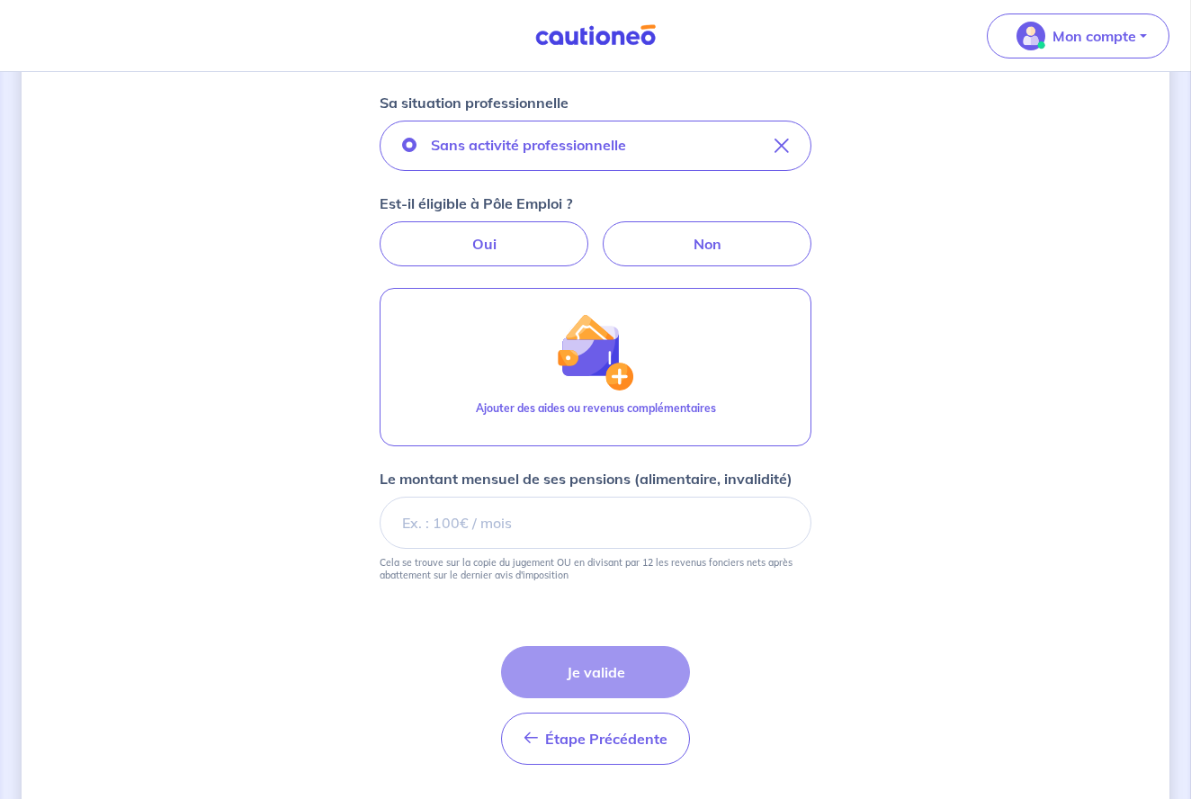
scroll to position [651, 0]
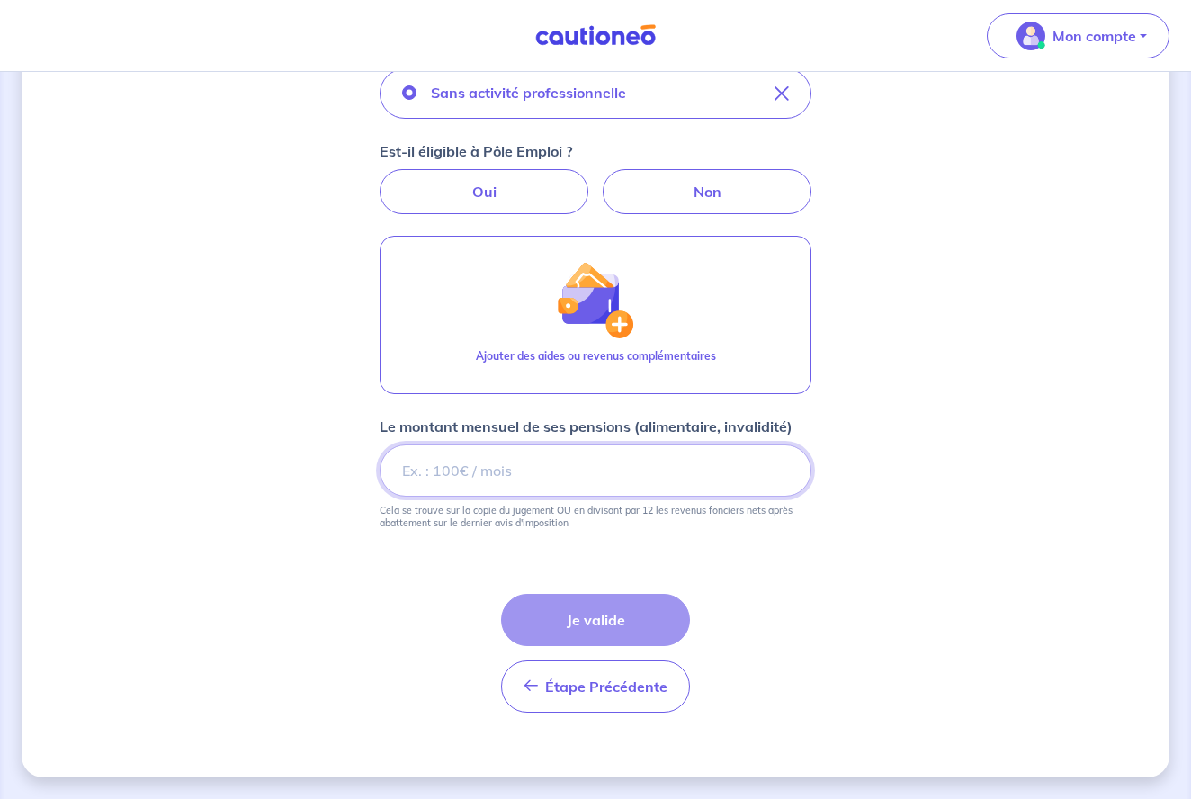
click at [568, 455] on input "Le montant mensuel de ses pensions (alimentaire, invalidité)" at bounding box center [595, 470] width 432 height 52
type input "1800"
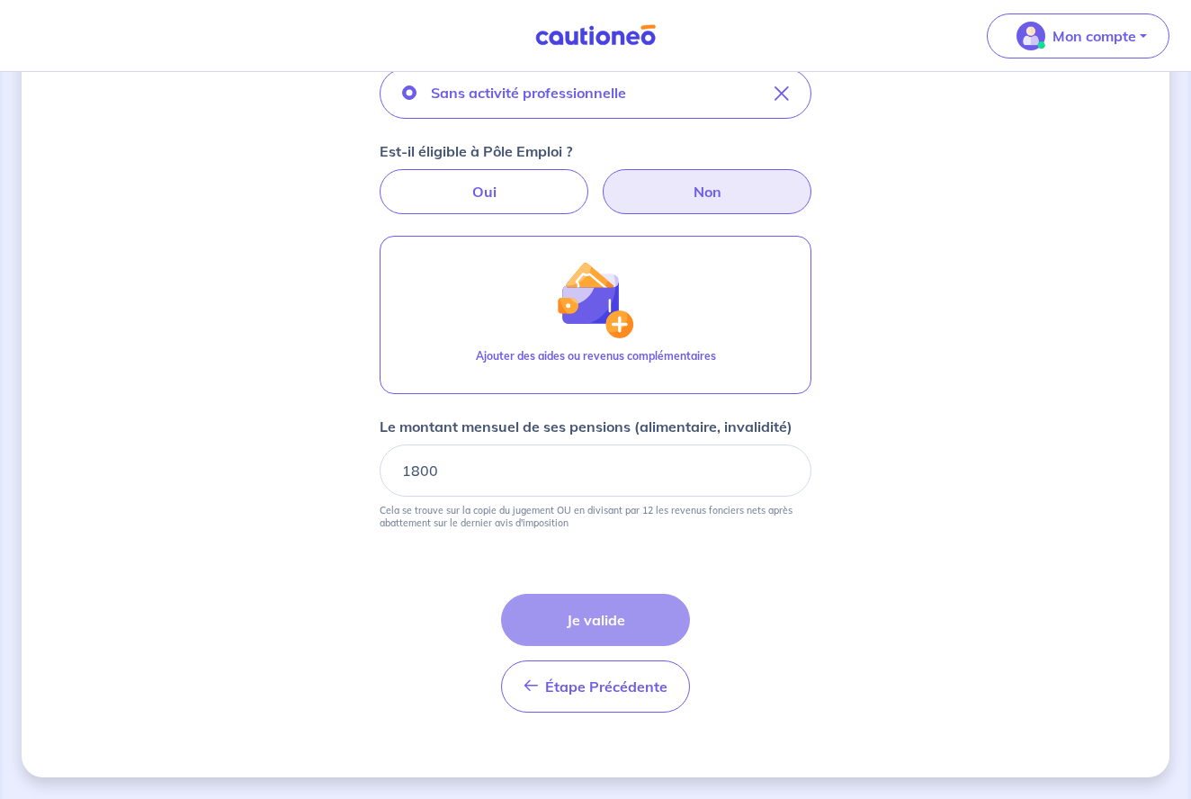
click at [646, 199] on label "Non" at bounding box center [706, 191] width 209 height 45
click at [602, 181] on input "Non" at bounding box center [596, 175] width 12 height 12
radio input "true"
click at [579, 627] on div "Étape Précédente Précédent Je valide Je valide" at bounding box center [595, 652] width 189 height 119
click at [563, 629] on div "Étape Précédente Précédent Je valide Je valide" at bounding box center [595, 652] width 189 height 119
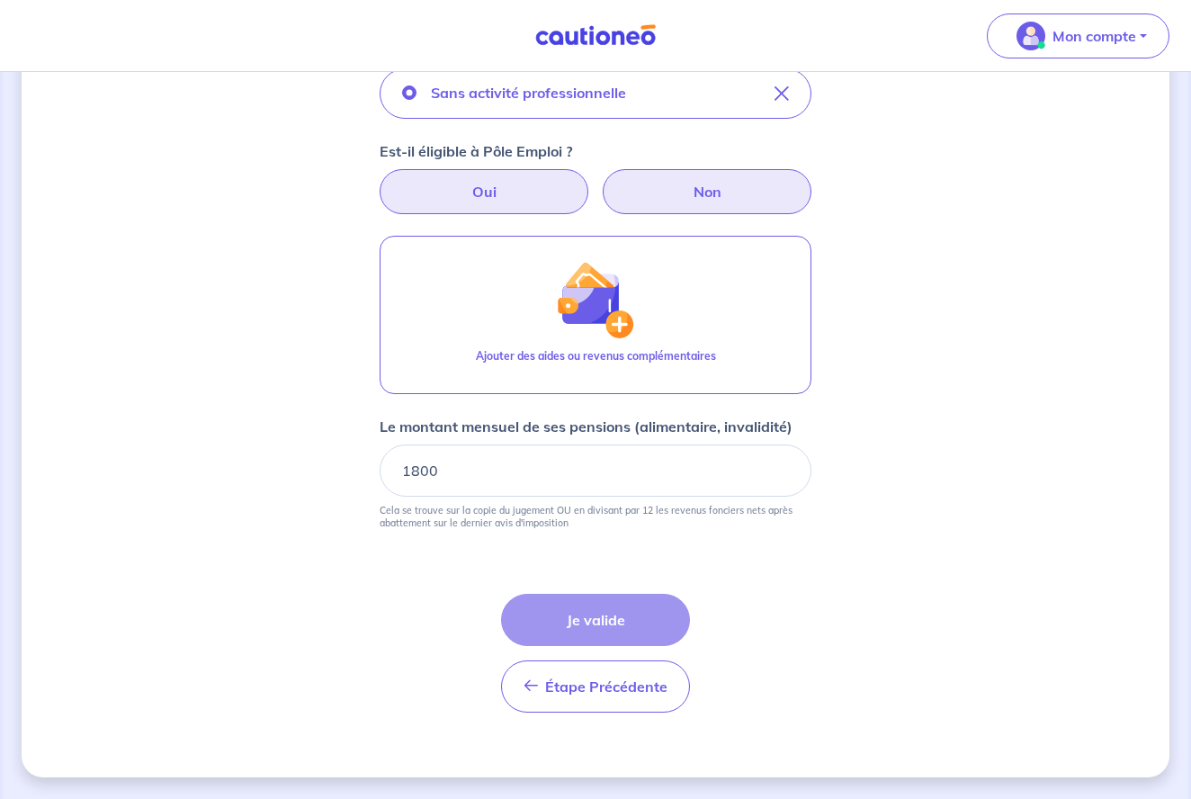
click at [468, 183] on label "Oui" at bounding box center [483, 191] width 209 height 45
click at [590, 181] on input "Oui" at bounding box center [596, 175] width 12 height 12
radio input "true"
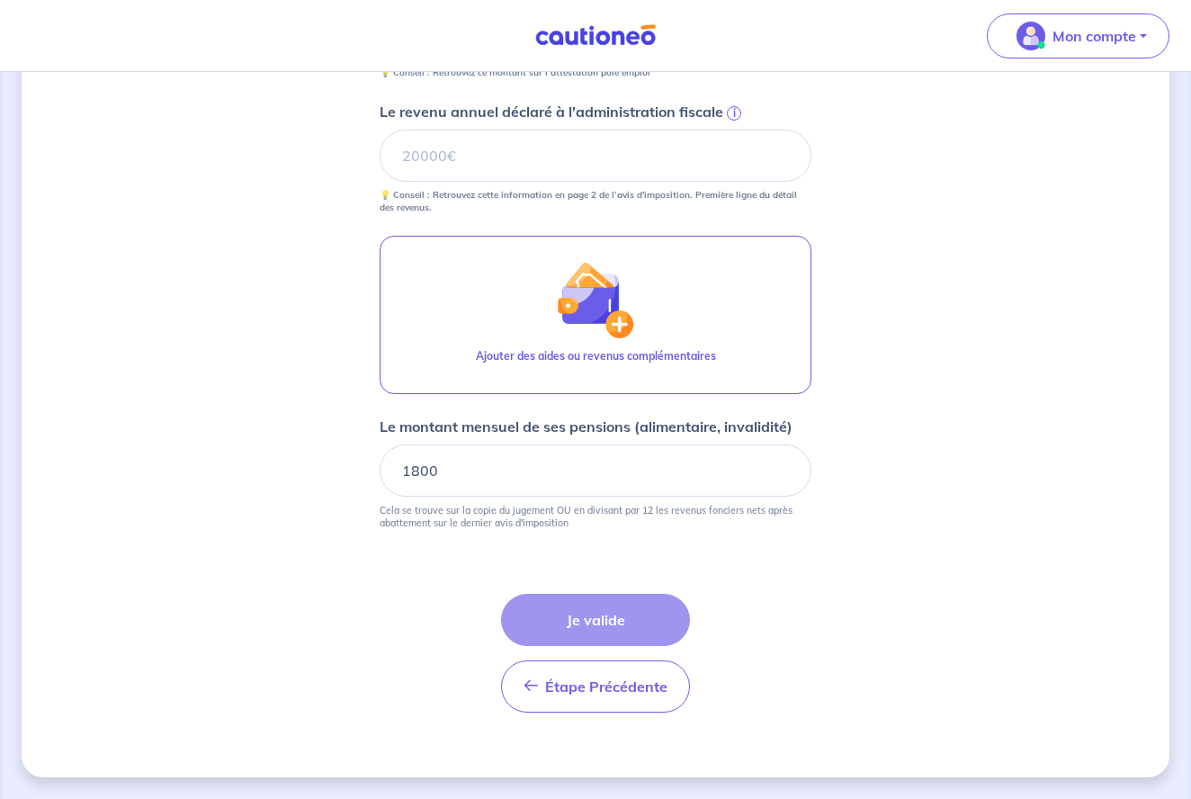
click at [576, 639] on div "Étape Précédente Précédent Je valide Je valide" at bounding box center [595, 652] width 189 height 119
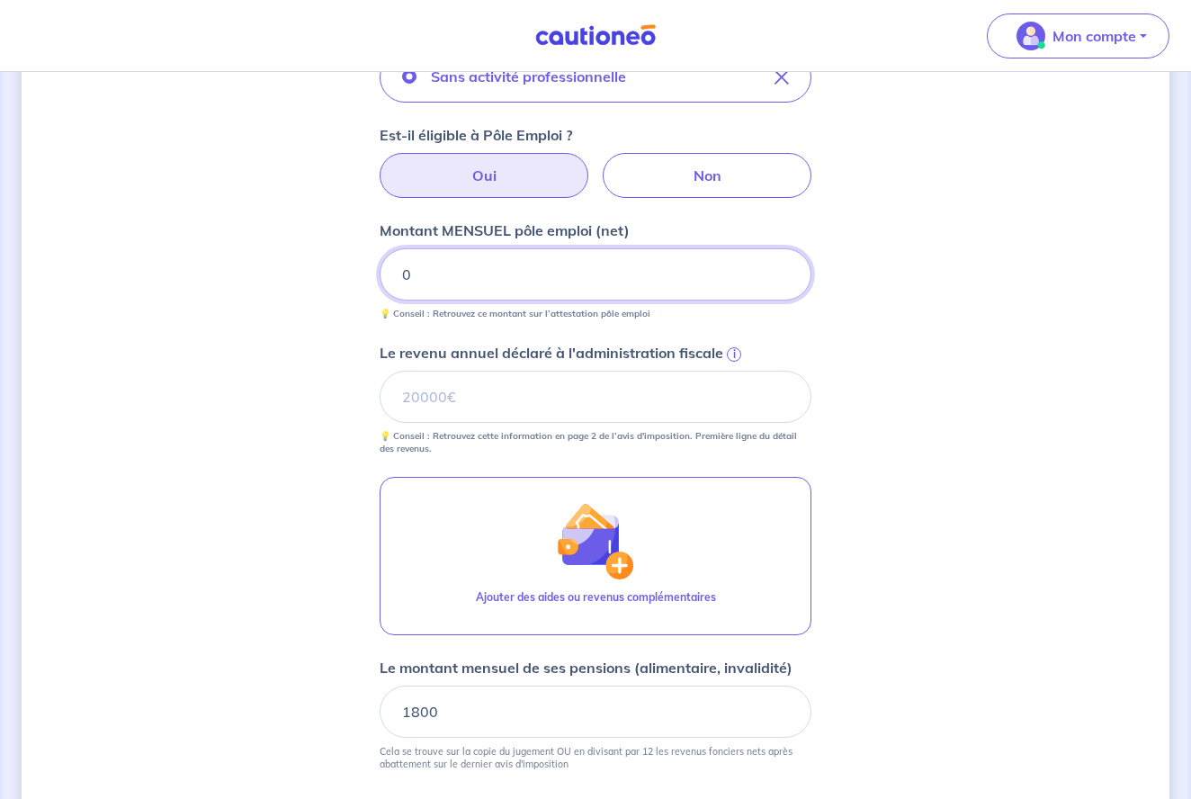
click at [446, 279] on input "0" at bounding box center [595, 274] width 432 height 52
click at [446, 279] on input "0" at bounding box center [595, 272] width 432 height 52
click at [446, 279] on input "0" at bounding box center [595, 273] width 432 height 52
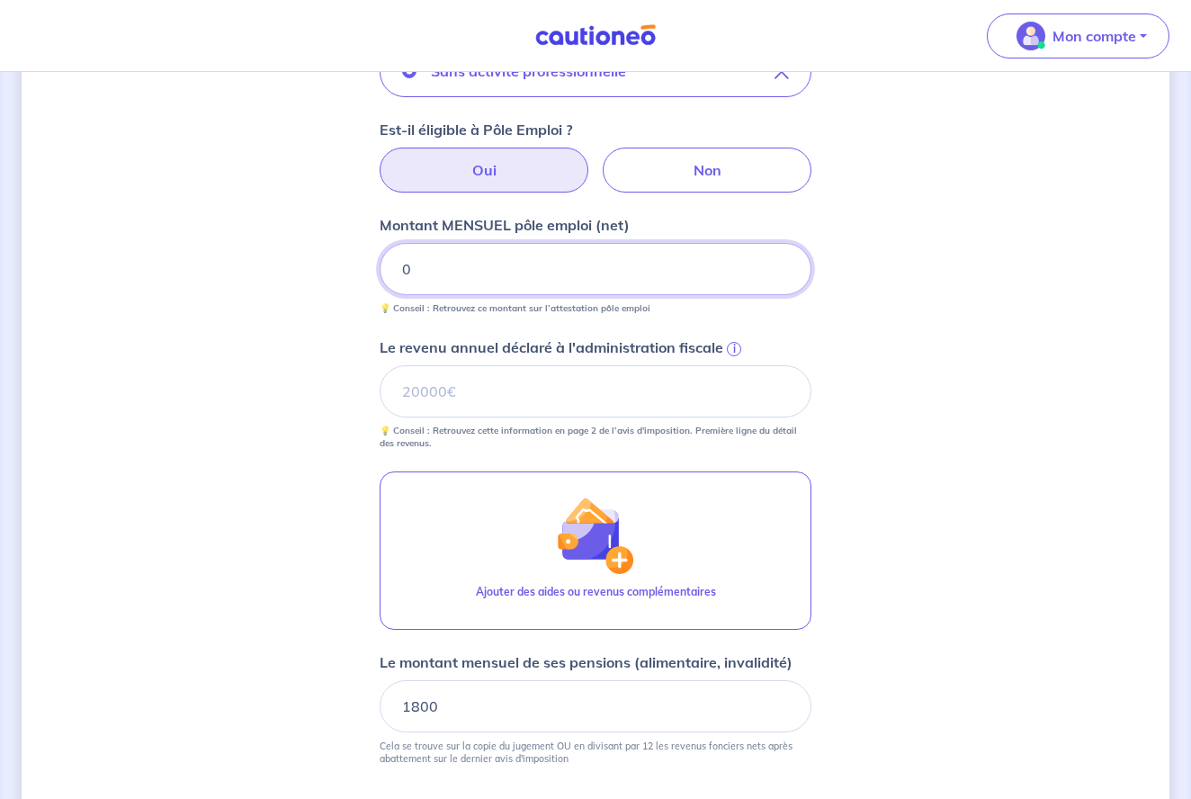
click at [442, 274] on input "0" at bounding box center [595, 269] width 432 height 52
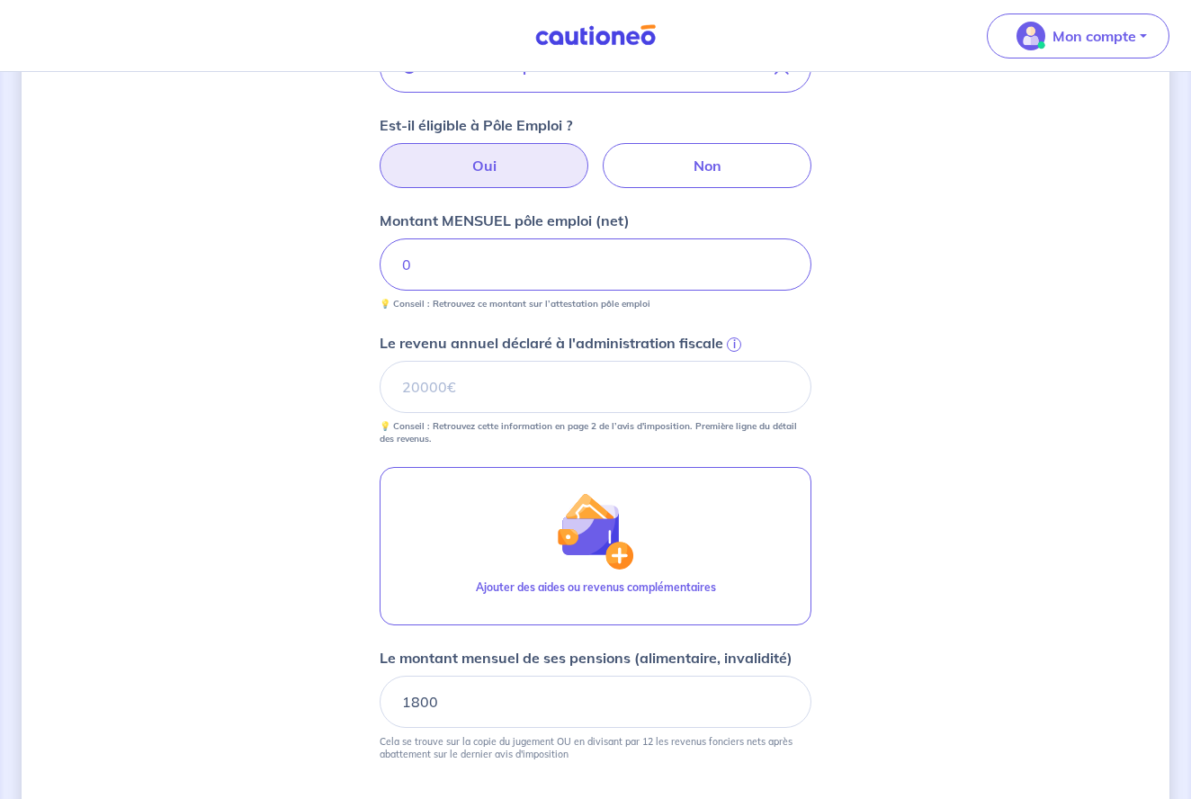
scroll to position [677, 0]
click at [442, 274] on input "0" at bounding box center [595, 264] width 432 height 52
click at [443, 274] on input "0" at bounding box center [595, 264] width 432 height 52
click at [434, 263] on input "0" at bounding box center [595, 264] width 432 height 52
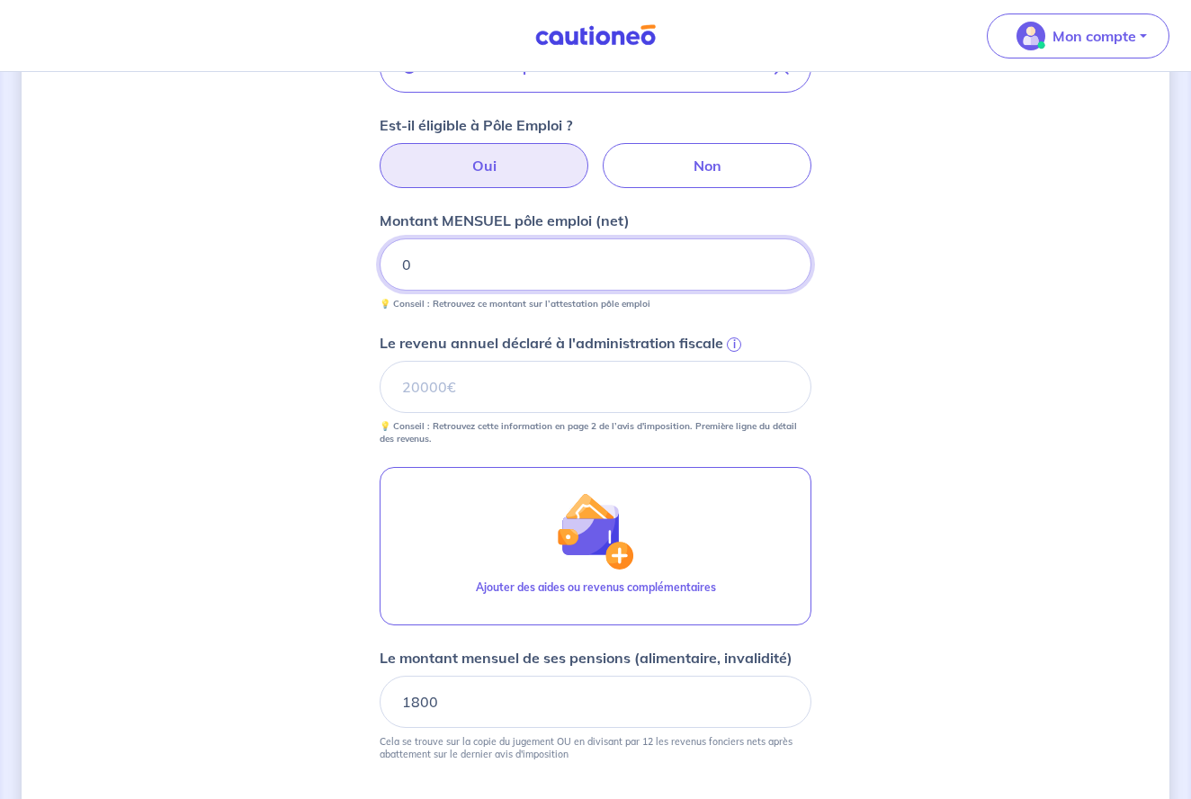
drag, startPoint x: 431, startPoint y: 263, endPoint x: 387, endPoint y: 258, distance: 44.4
click at [387, 258] on input "0" at bounding box center [595, 264] width 432 height 52
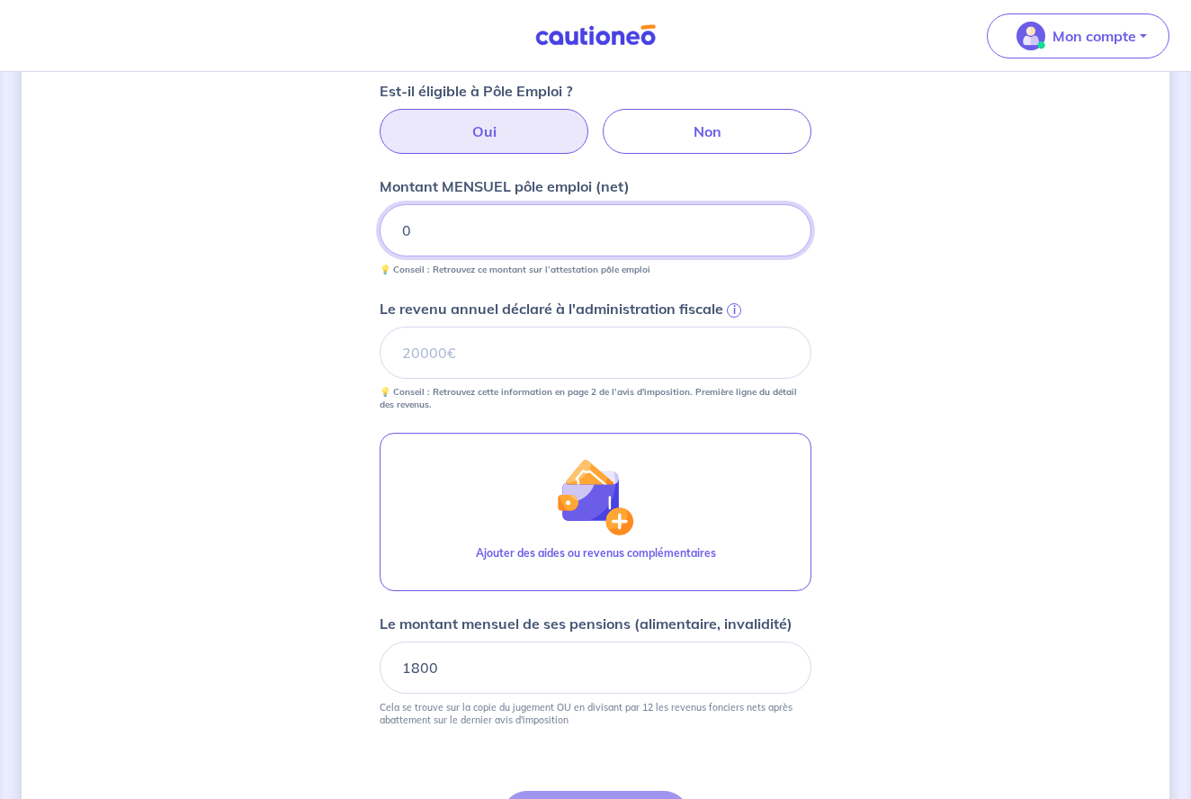
scroll to position [747, 0]
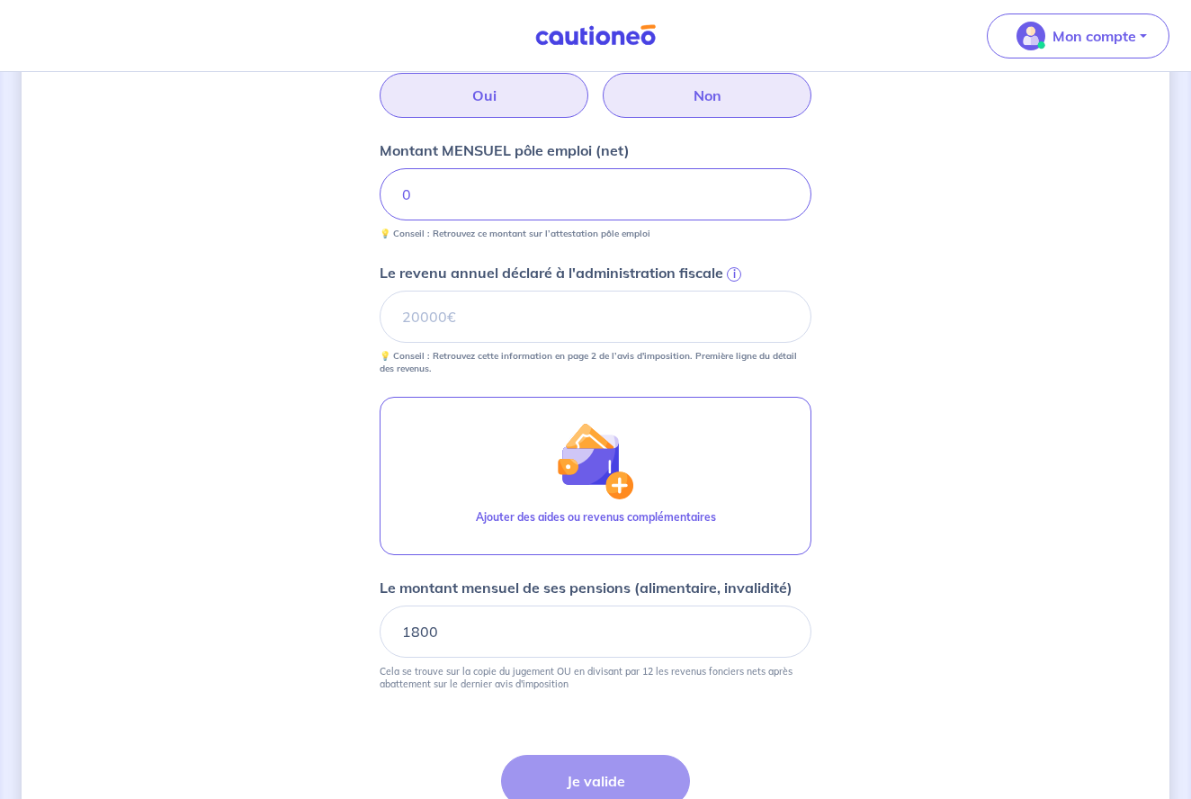
click at [672, 107] on label "Non" at bounding box center [706, 95] width 209 height 45
click at [602, 85] on input "Non" at bounding box center [596, 79] width 12 height 12
radio input "true"
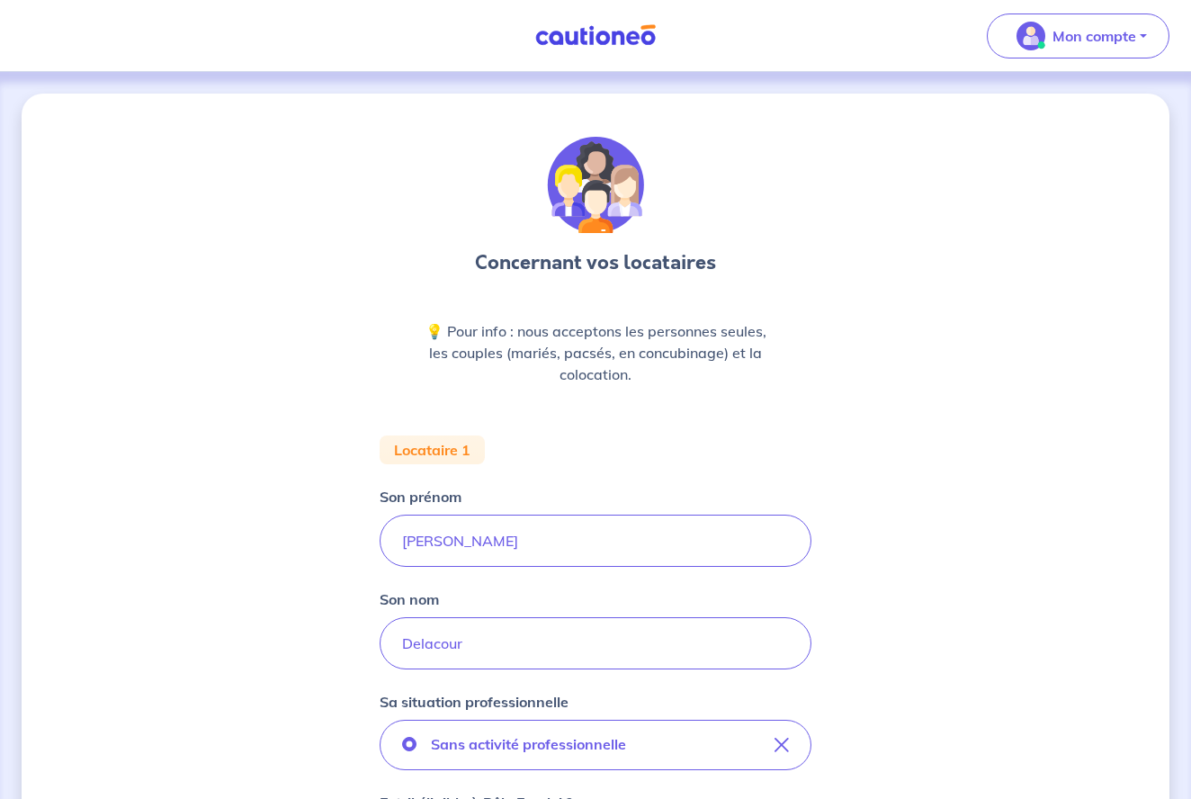
scroll to position [0, 0]
click at [471, 618] on input "Delacour" at bounding box center [595, 643] width 432 height 52
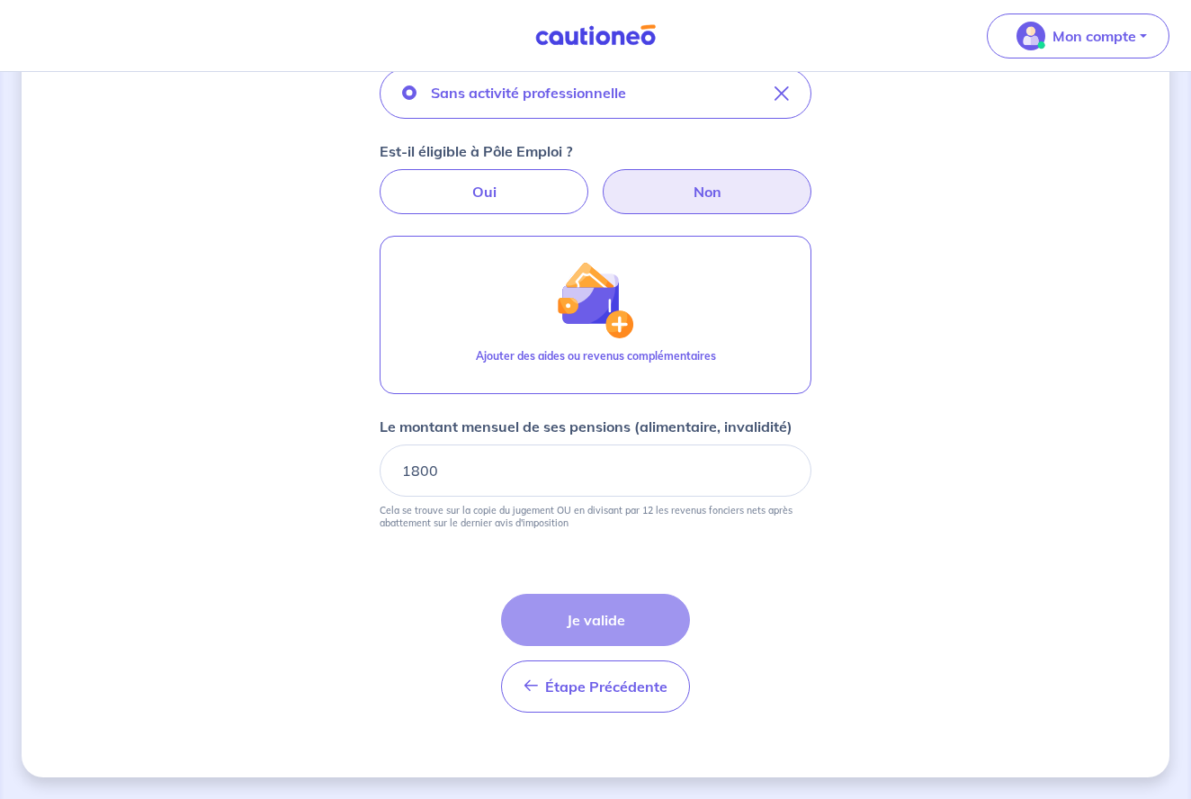
scroll to position [651, 0]
click at [588, 640] on div "Étape Précédente Précédent Je valide Je valide" at bounding box center [595, 652] width 189 height 119
click at [581, 623] on div "Étape Précédente Précédent Je valide Je valide" at bounding box center [595, 652] width 189 height 119
click at [581, 622] on div "Étape Précédente Précédent Je valide Je valide" at bounding box center [595, 652] width 189 height 119
click at [438, 585] on form "Locataire 1 Son prénom [PERSON_NAME] nom Delacour Sa situation professionnelle …" at bounding box center [595, 255] width 432 height 942
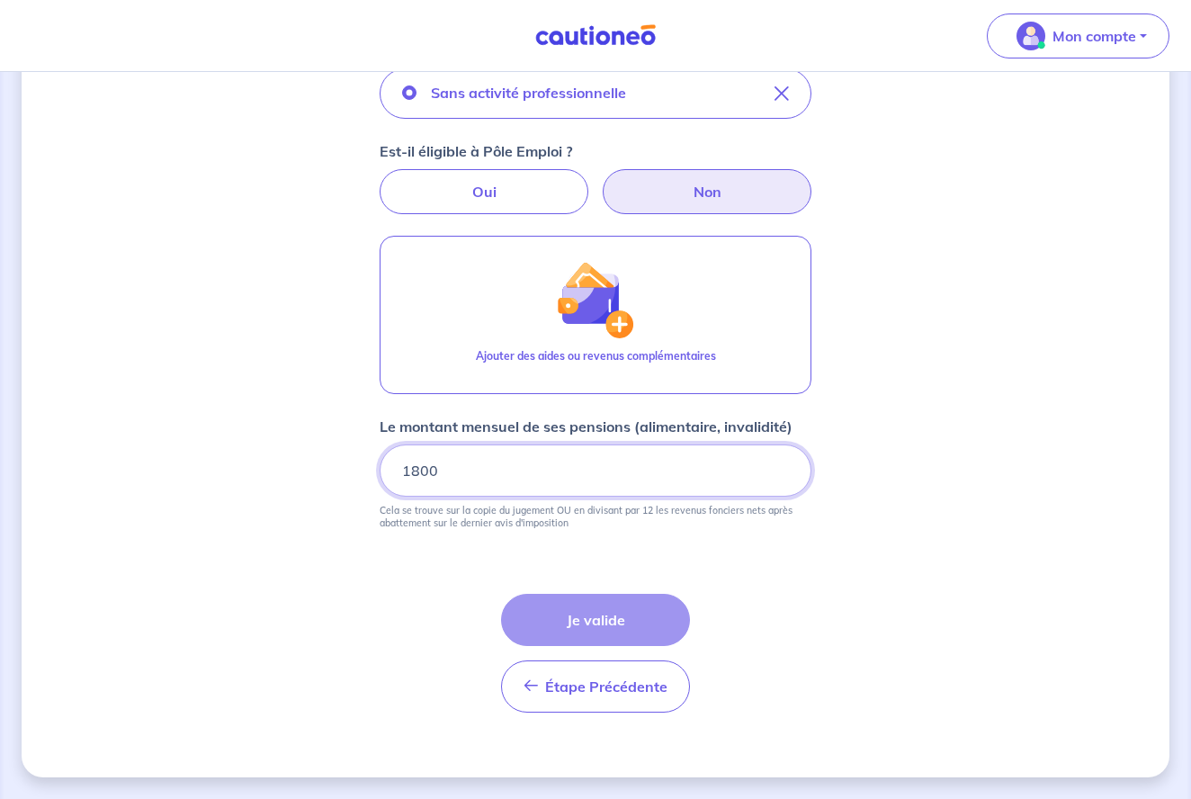
drag, startPoint x: 458, startPoint y: 477, endPoint x: 345, endPoint y: 464, distance: 113.2
click at [345, 464] on div "Concernant vos locataires 💡 Pour info : nous acceptons les personnes seules, le…" at bounding box center [595, 109] width 1147 height 1334
click at [300, 678] on div "Concernant vos locataires 💡 Pour info : nous acceptons les personnes seules, le…" at bounding box center [595, 109] width 1147 height 1334
click at [599, 624] on div "Étape Précédente Précédent Je valide Je valide" at bounding box center [595, 652] width 189 height 119
drag, startPoint x: 365, startPoint y: 465, endPoint x: 342, endPoint y: 463, distance: 23.4
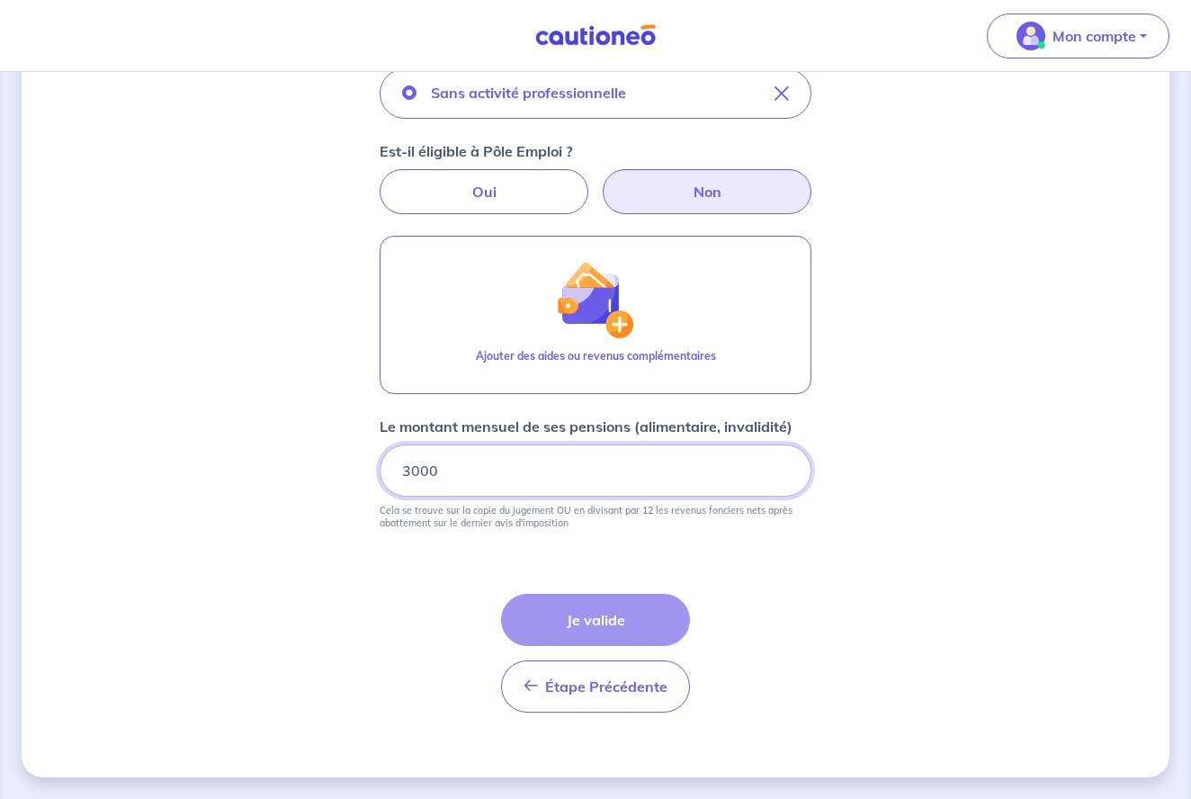
click at [340, 463] on div "Concernant vos locataires 💡 Pour info : nous acceptons les personnes seules, le…" at bounding box center [595, 109] width 1147 height 1334
type input "1800"
click at [572, 627] on div "Étape Précédente Précédent Je valide Je valide" at bounding box center [595, 652] width 189 height 119
